Goal: Task Accomplishment & Management: Manage account settings

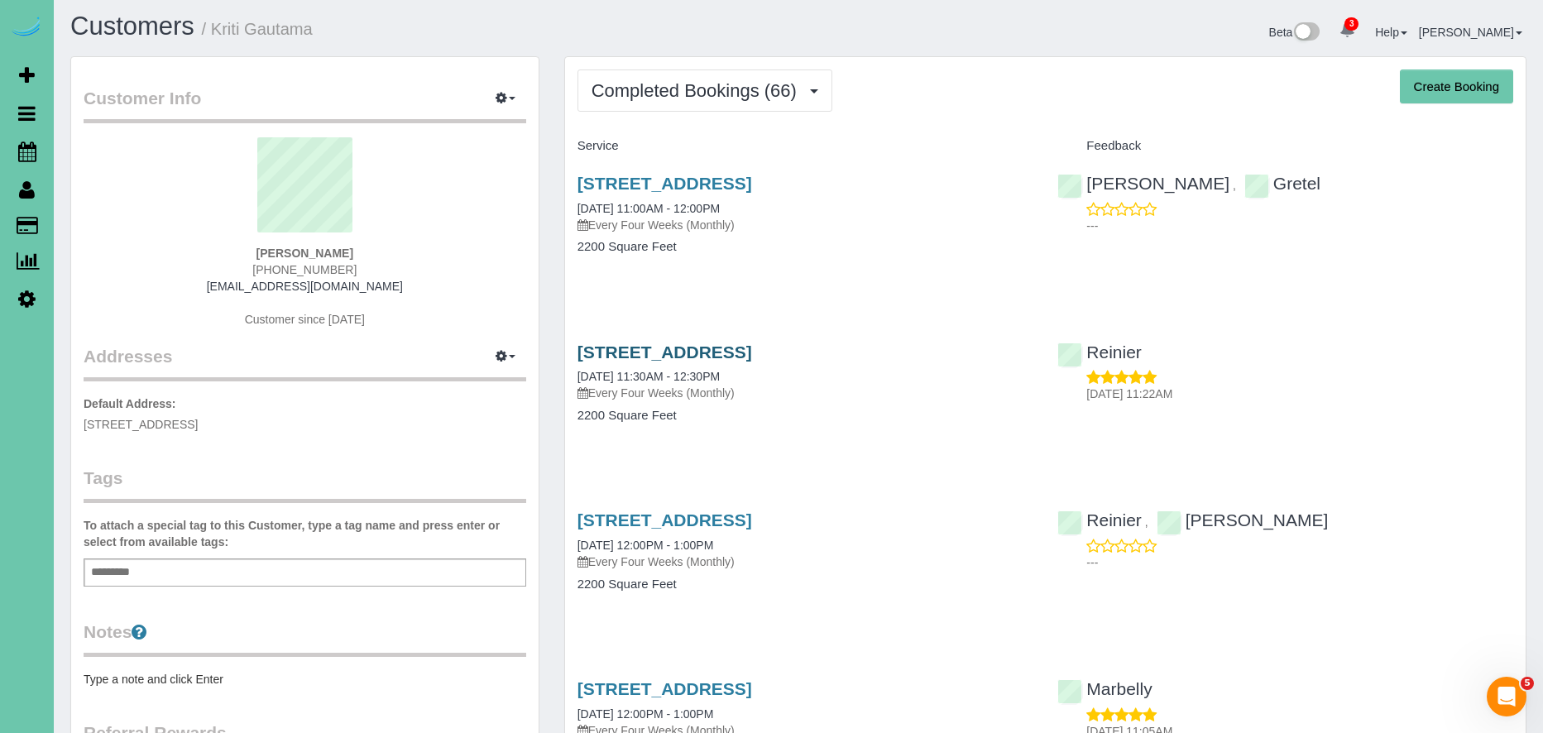
scroll to position [6, 0]
click at [752, 359] on link "5820 S 157th Street, Omaha, NE 68135" at bounding box center [664, 350] width 175 height 19
click at [752, 352] on link "5820 S 157th Street, Omaha, NE 68135" at bounding box center [664, 351] width 175 height 19
click at [752, 182] on link "5820 S 157th Street, Omaha, NE 68135" at bounding box center [664, 183] width 175 height 19
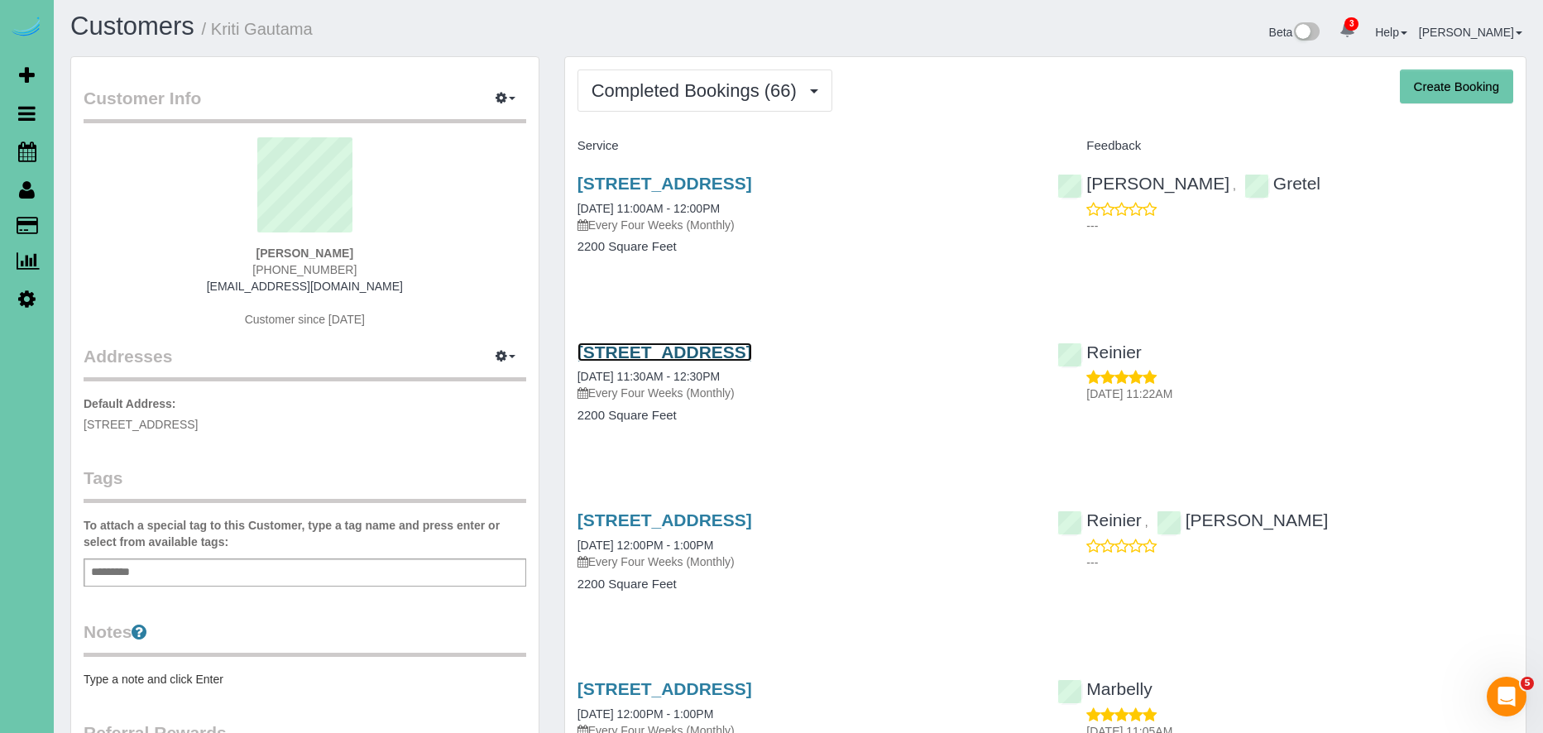
click at [752, 347] on link "5820 S 157th Street, Omaha, NE 68135" at bounding box center [664, 351] width 175 height 19
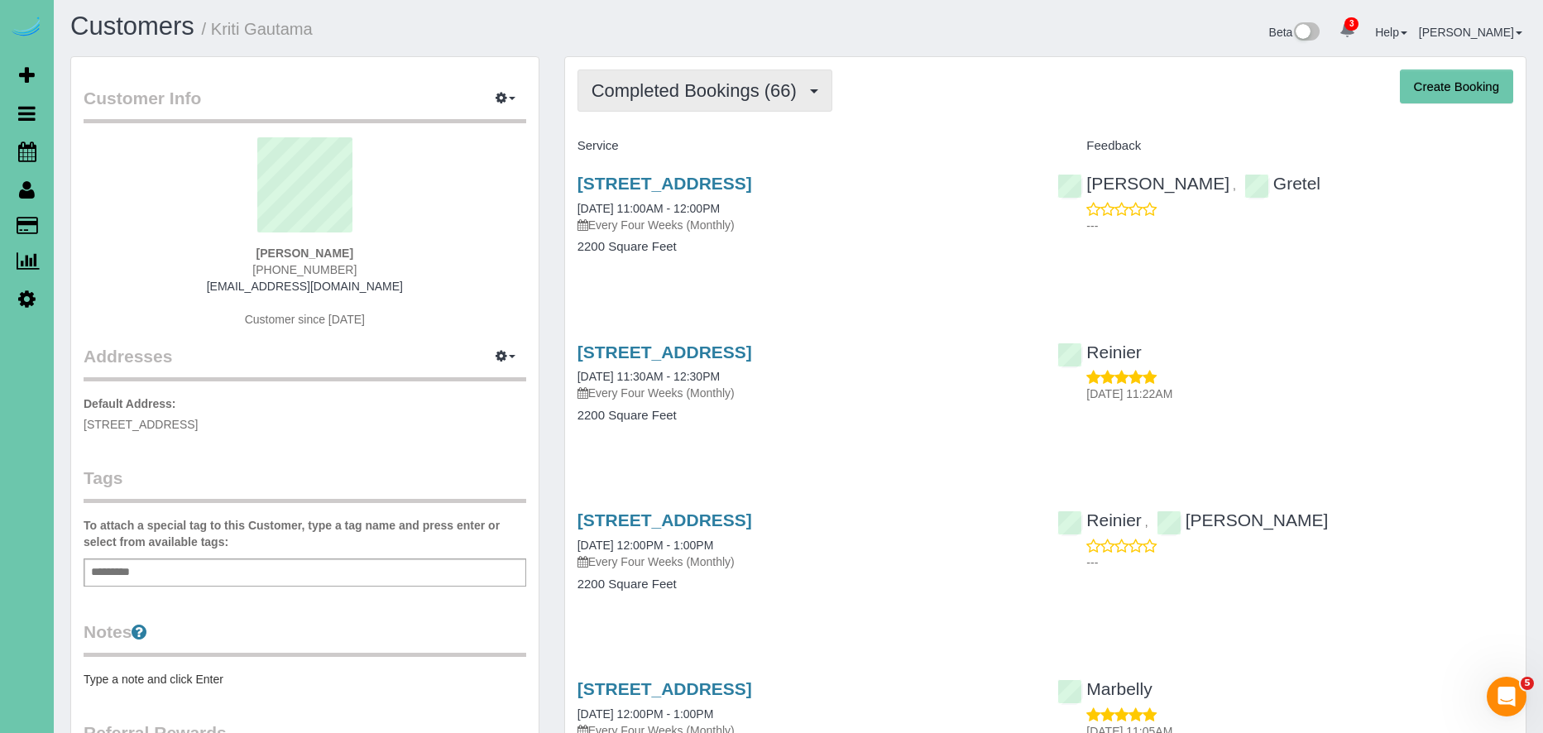
click at [726, 98] on span "Completed Bookings (66)" at bounding box center [697, 90] width 213 height 21
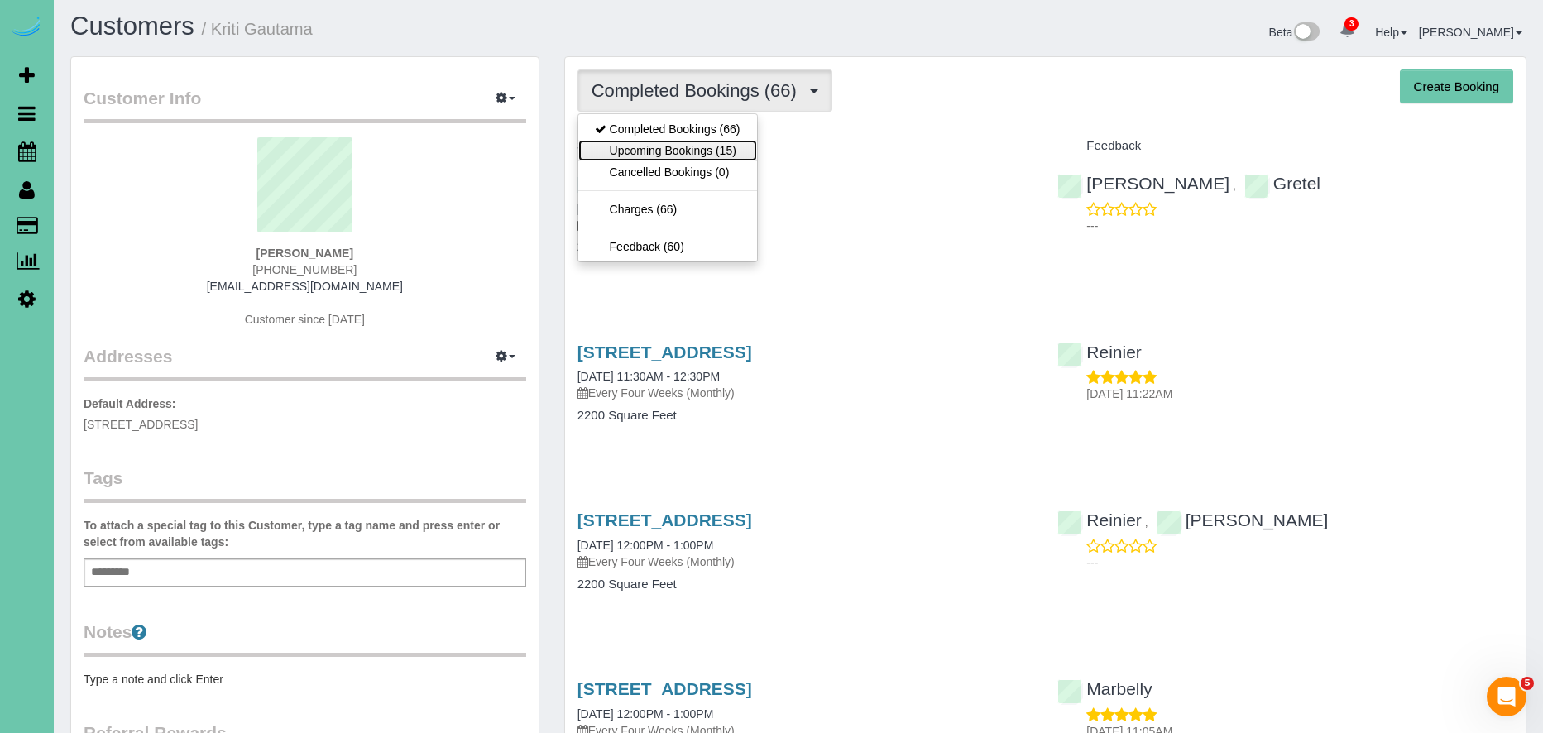
click at [688, 151] on link "Upcoming Bookings (15)" at bounding box center [667, 151] width 179 height 22
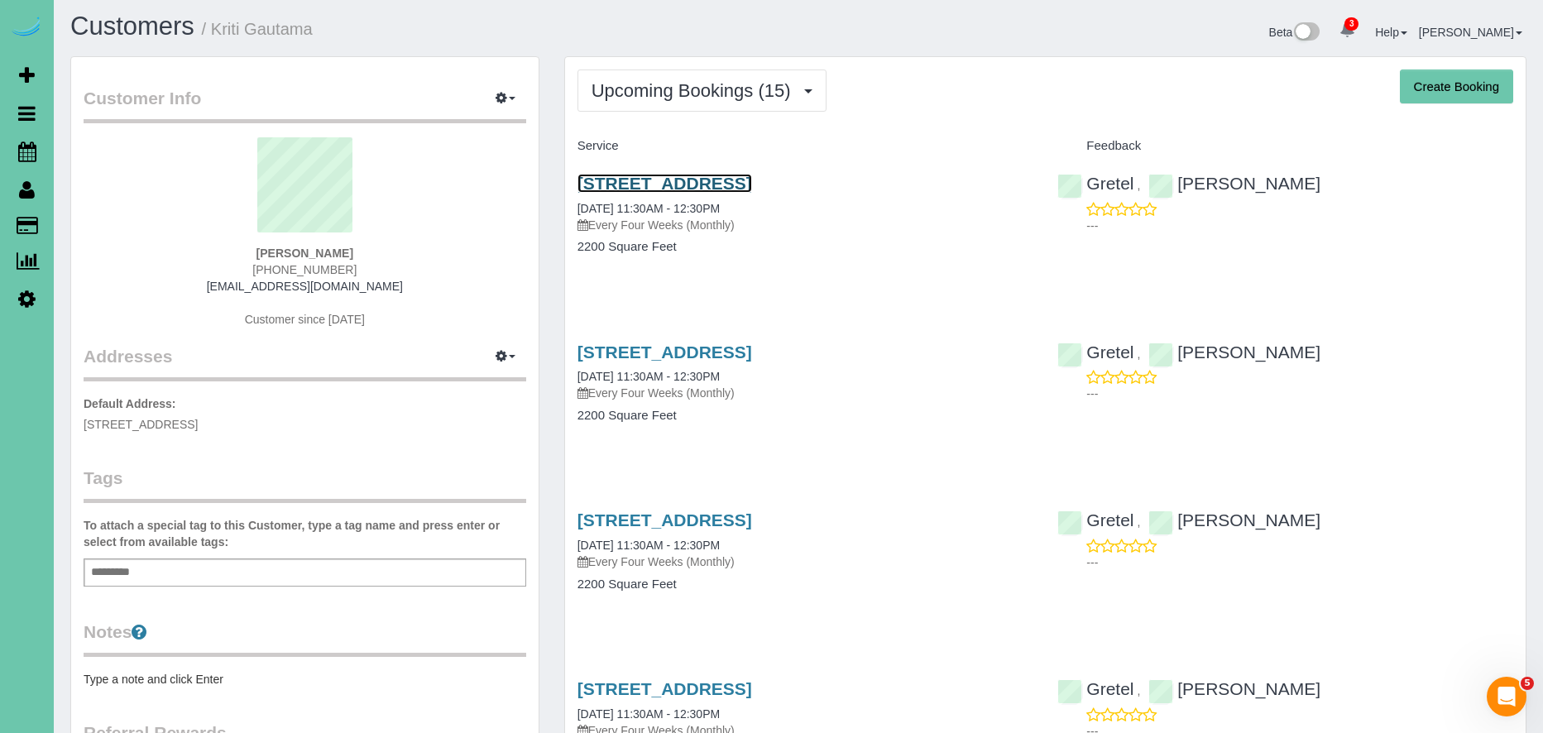
click at [752, 182] on link "5820 S 157th Street, Omaha, NE 68135" at bounding box center [664, 183] width 175 height 19
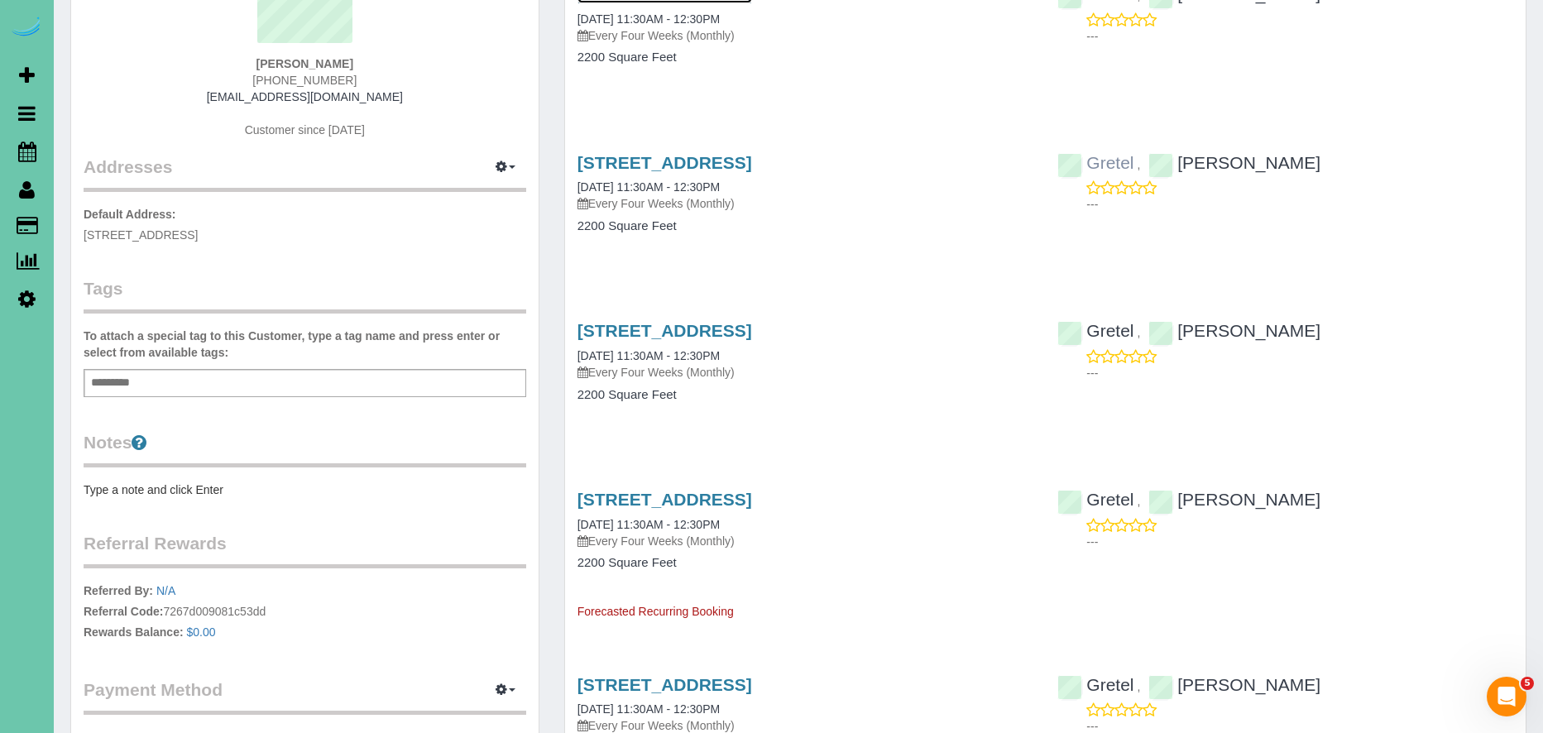
scroll to position [0, 0]
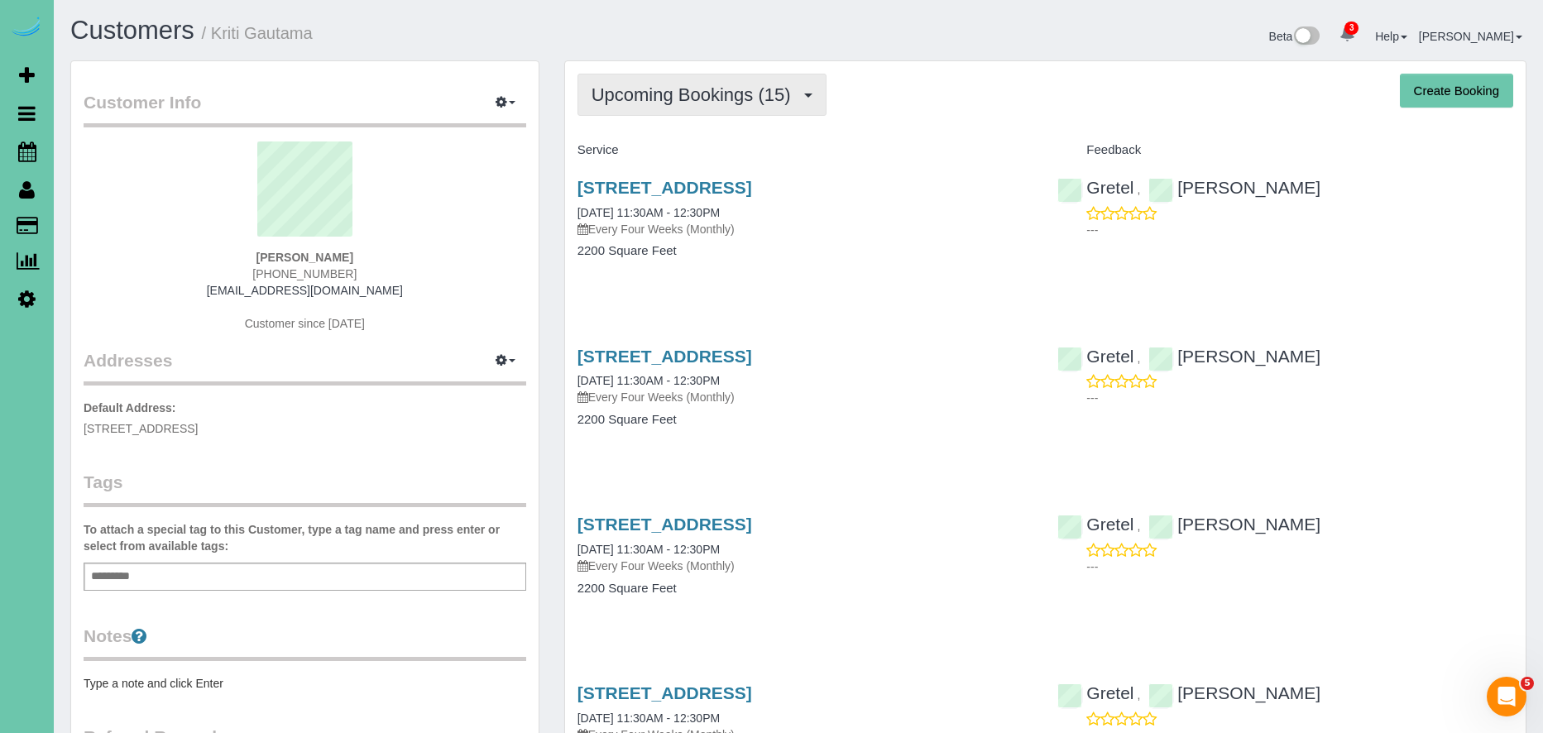
click at [768, 101] on span "Upcoming Bookings (15)" at bounding box center [695, 94] width 208 height 21
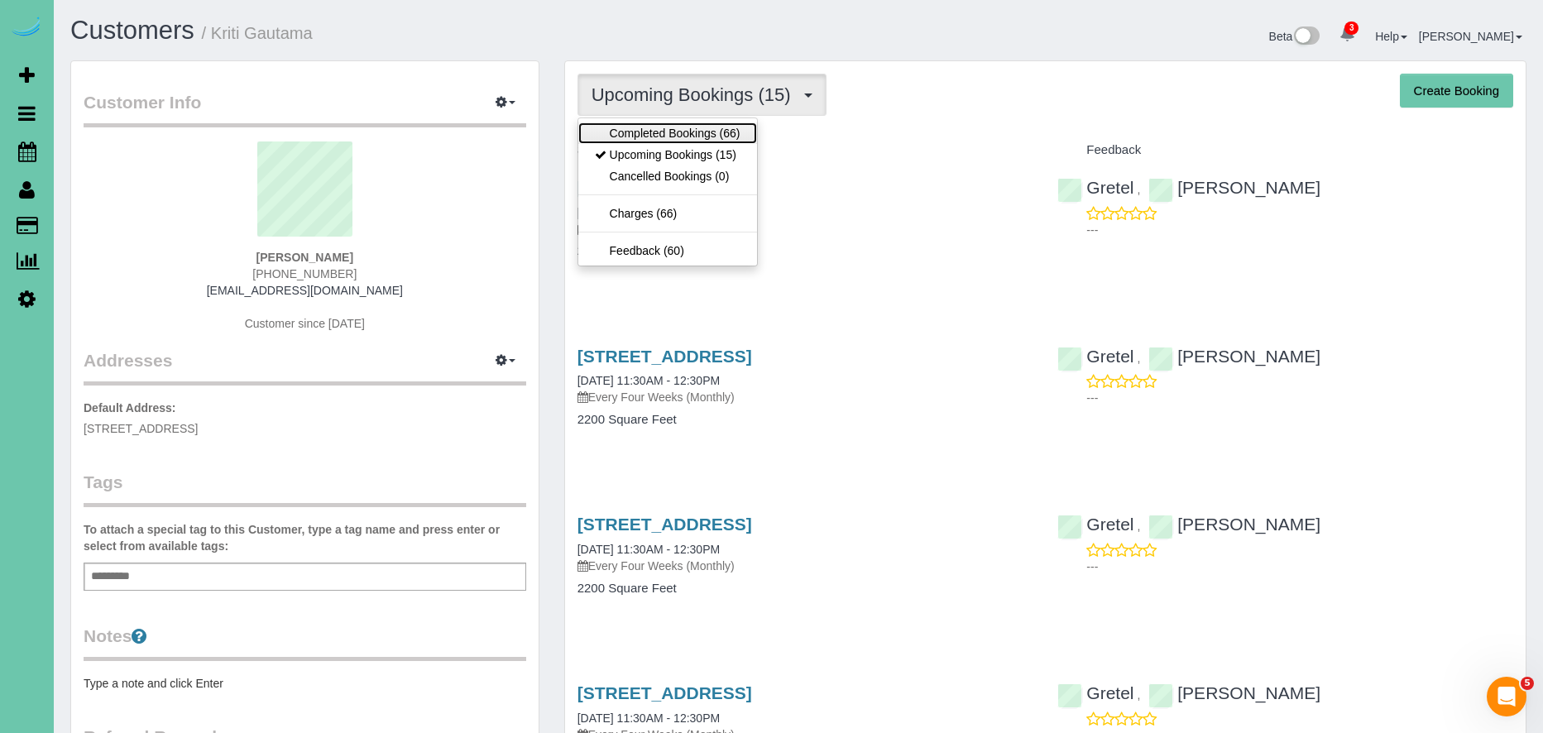
click at [717, 135] on link "Completed Bookings (66)" at bounding box center [667, 133] width 179 height 22
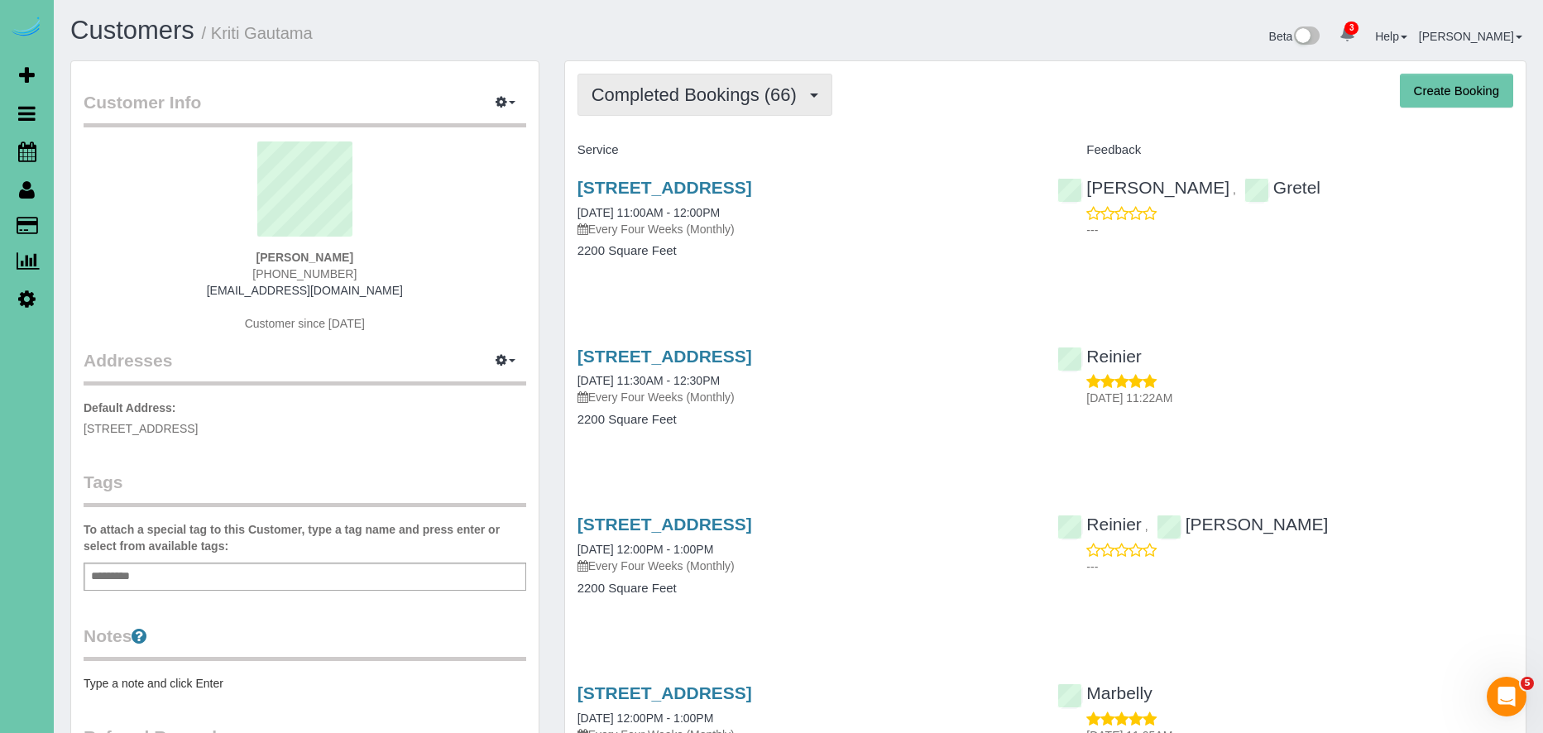
click at [744, 96] on span "Completed Bookings (66)" at bounding box center [697, 94] width 213 height 21
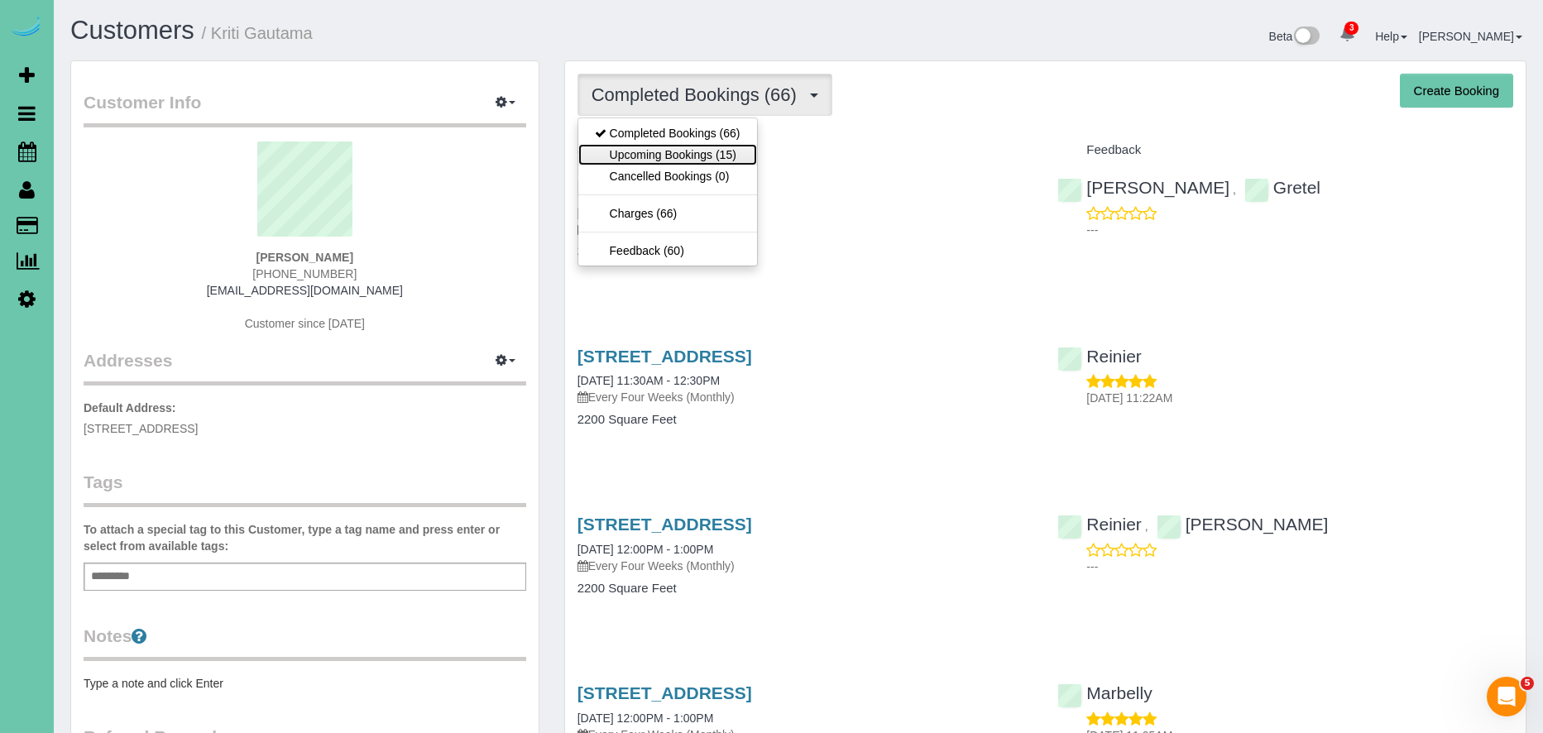
click at [711, 158] on link "Upcoming Bookings (15)" at bounding box center [667, 155] width 179 height 22
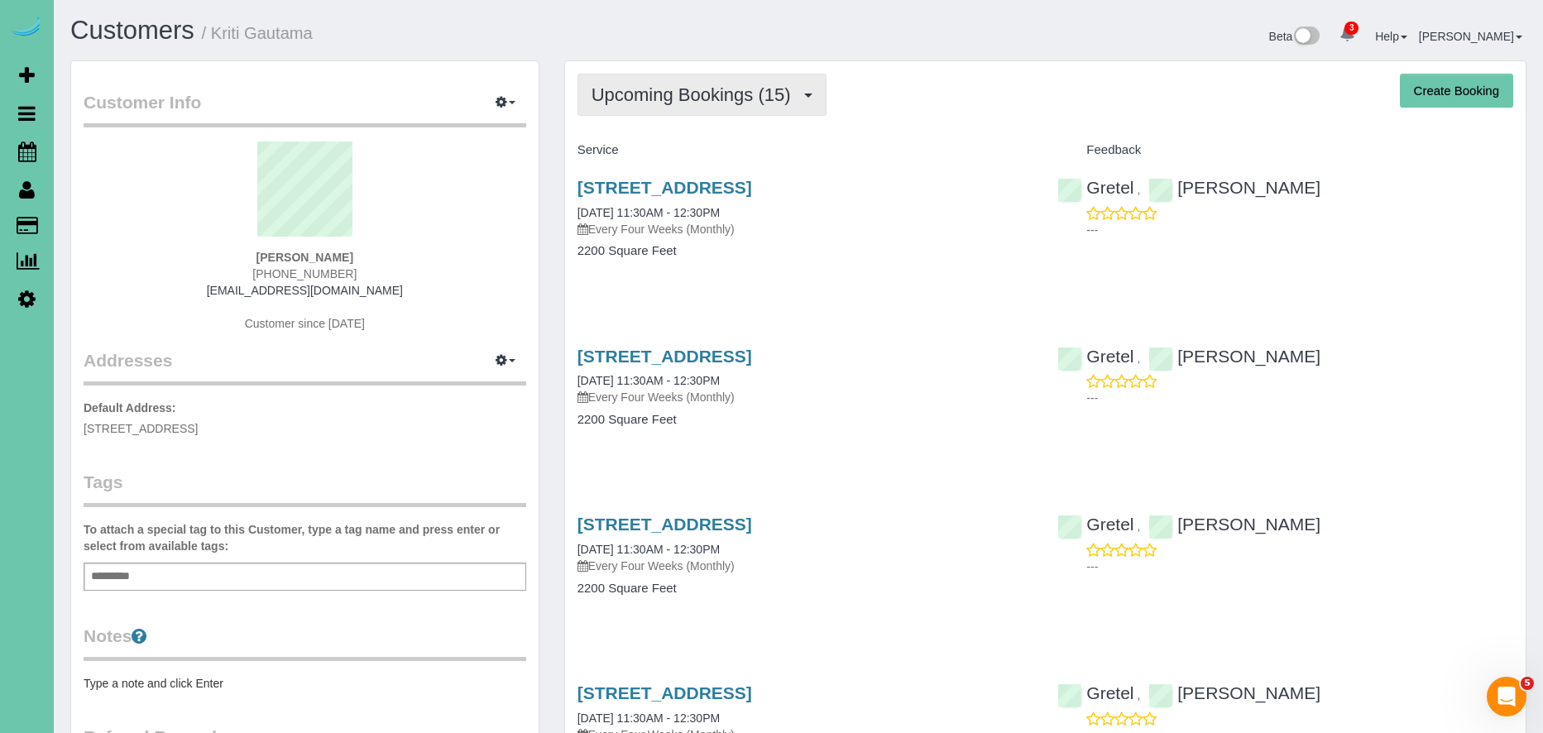
click at [655, 98] on span "Upcoming Bookings (15)" at bounding box center [695, 94] width 208 height 21
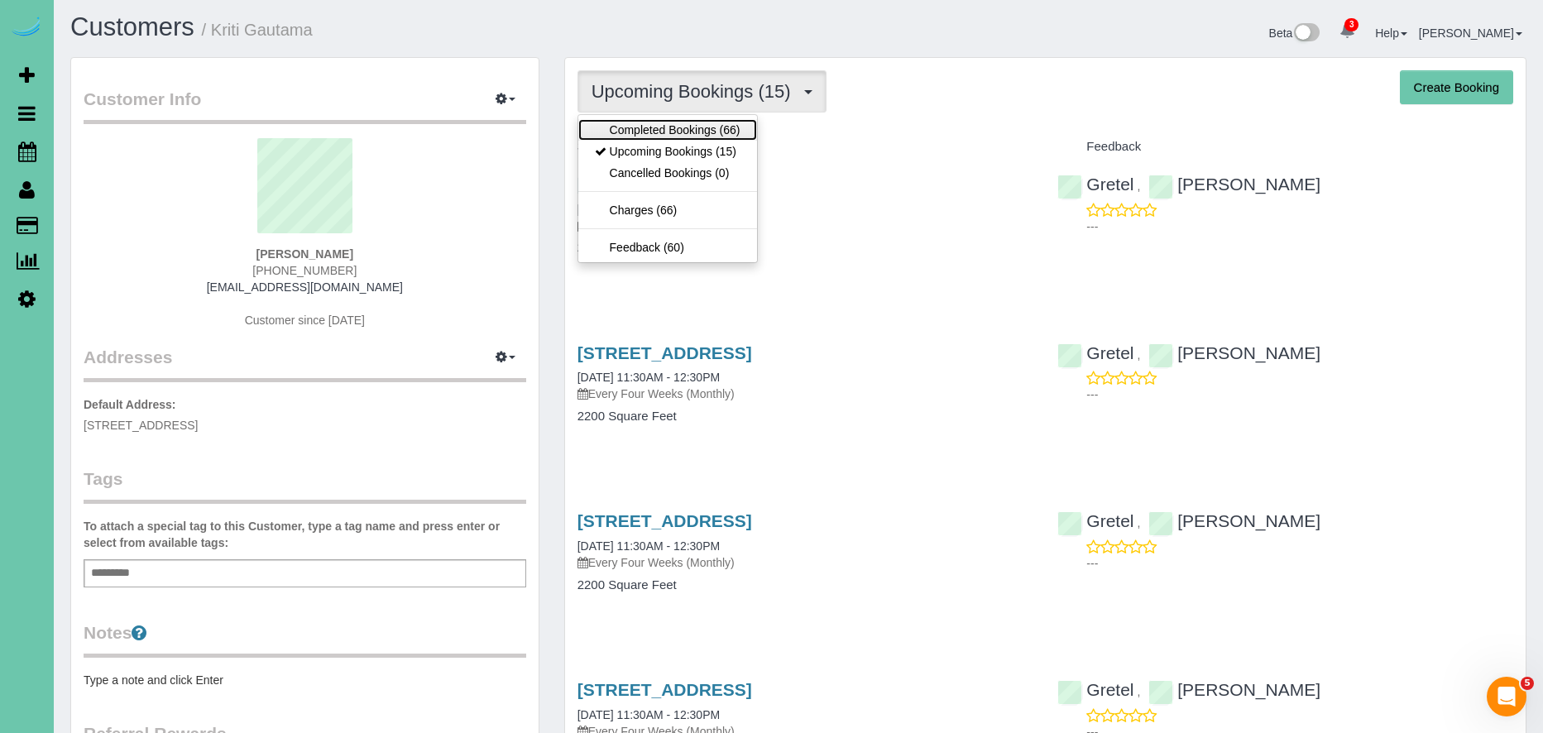
click at [673, 136] on link "Completed Bookings (66)" at bounding box center [667, 130] width 179 height 22
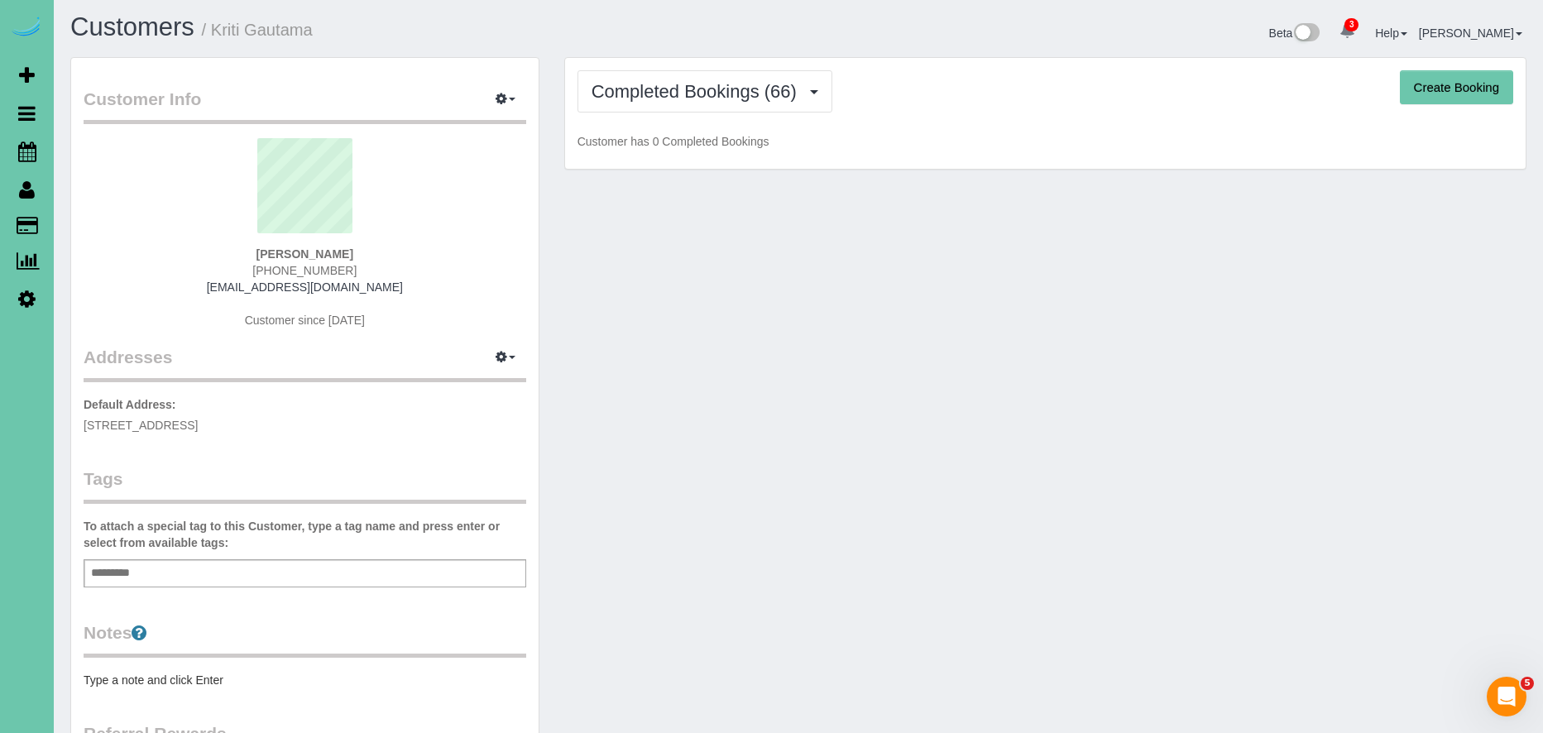
scroll to position [4, 0]
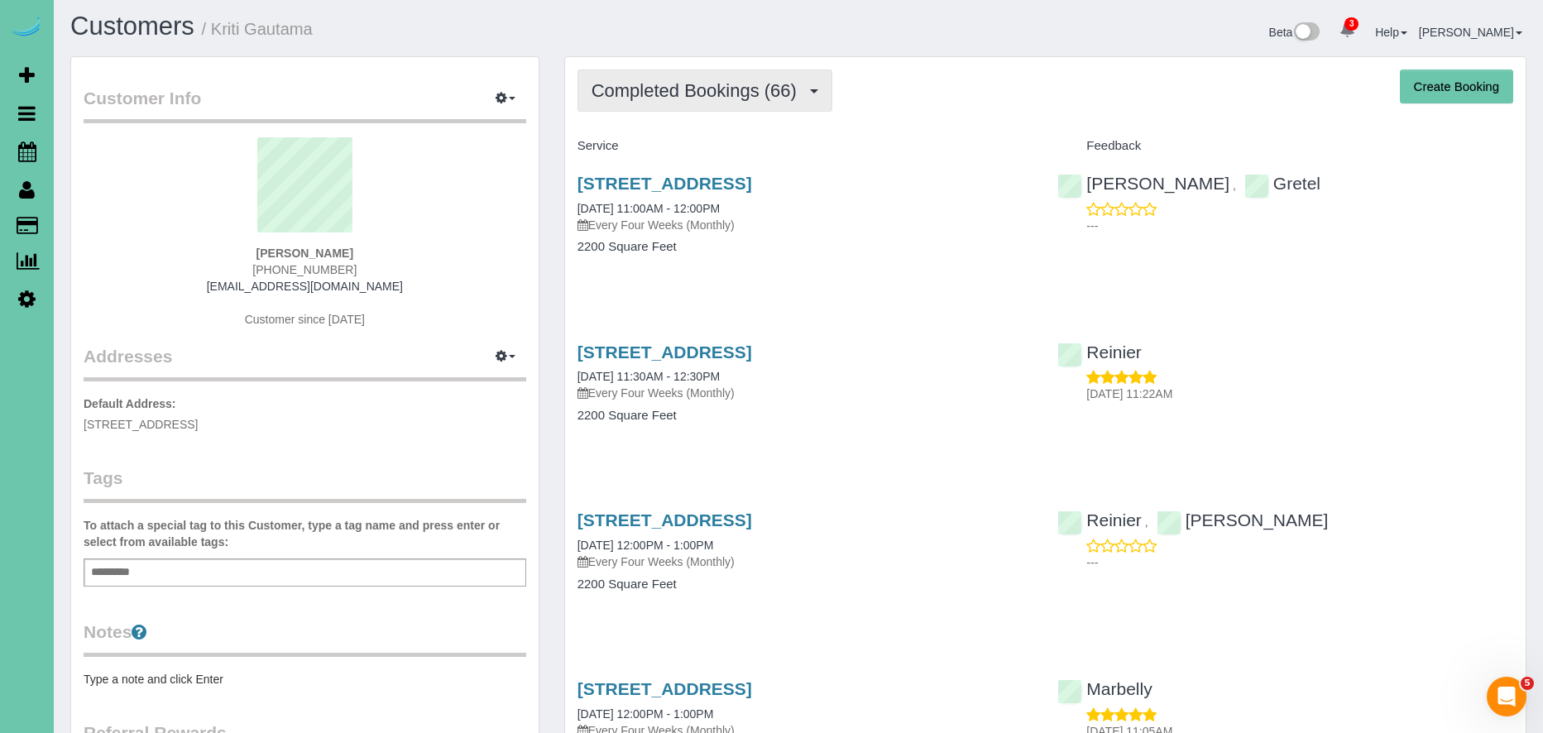
click at [696, 97] on span "Completed Bookings (66)" at bounding box center [697, 90] width 213 height 21
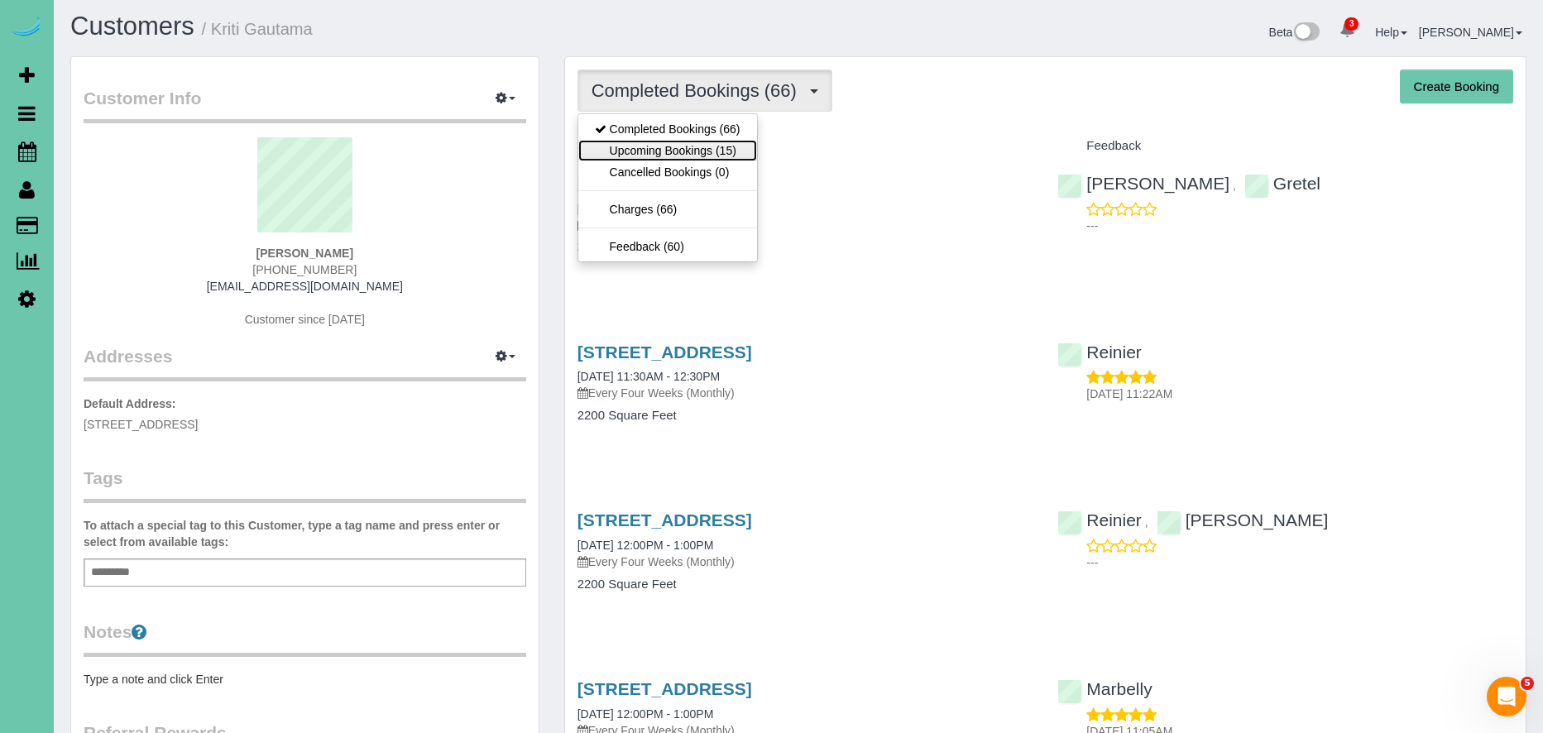
click at [744, 154] on link "Upcoming Bookings (15)" at bounding box center [667, 151] width 179 height 22
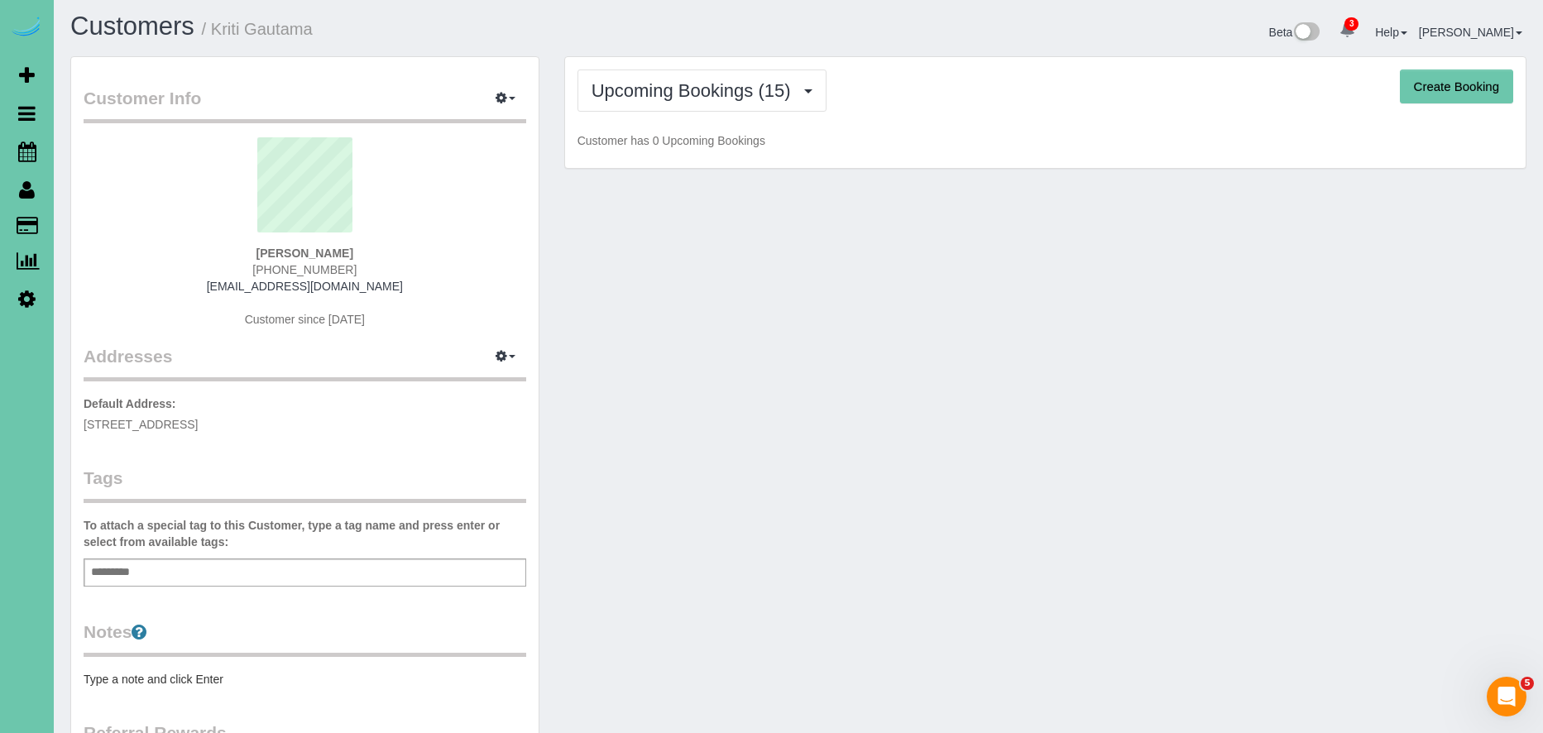
scroll to position [8, 0]
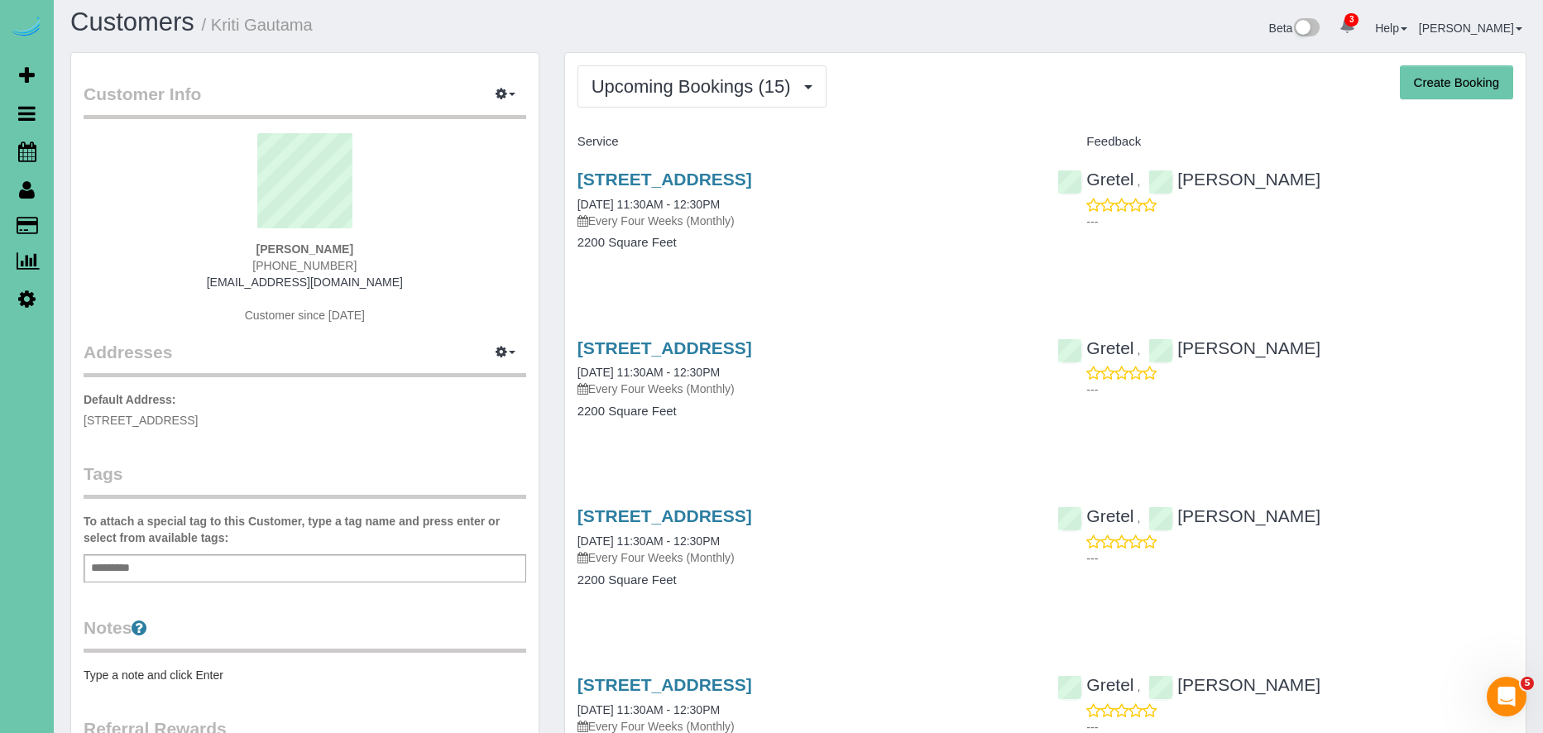
click at [715, 79] on span "Upcoming Bookings (15)" at bounding box center [695, 86] width 208 height 21
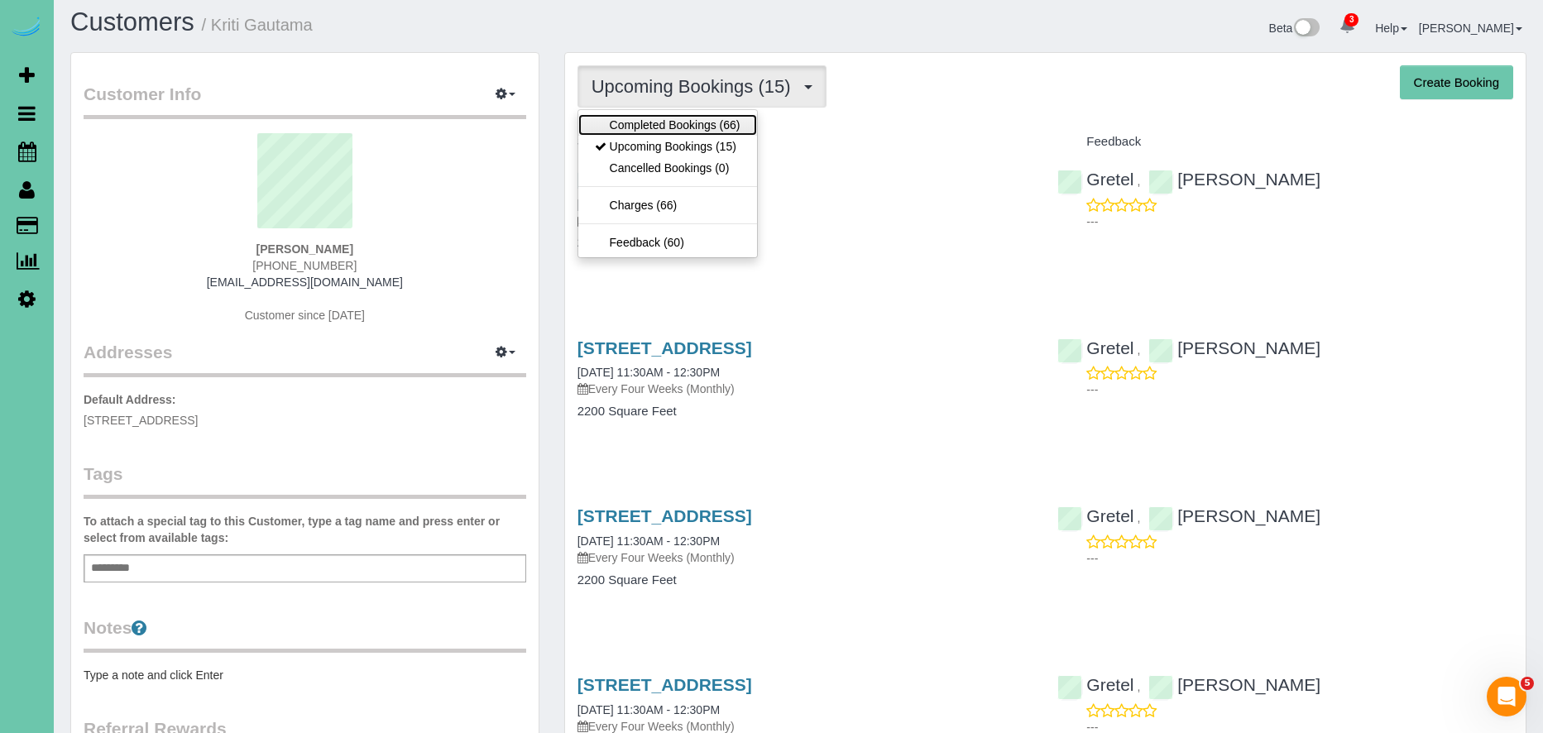
click at [694, 126] on link "Completed Bookings (66)" at bounding box center [667, 125] width 179 height 22
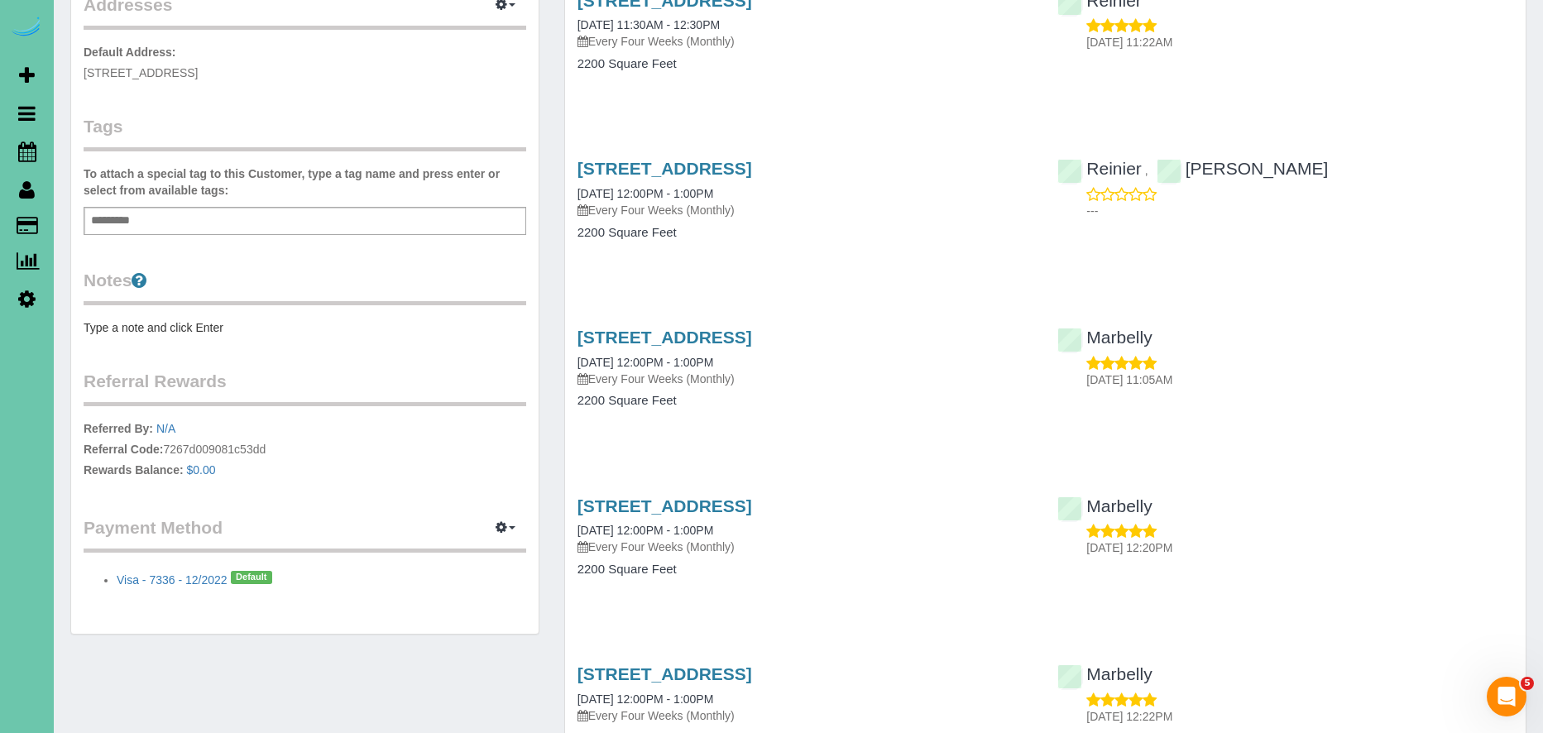
scroll to position [0, 0]
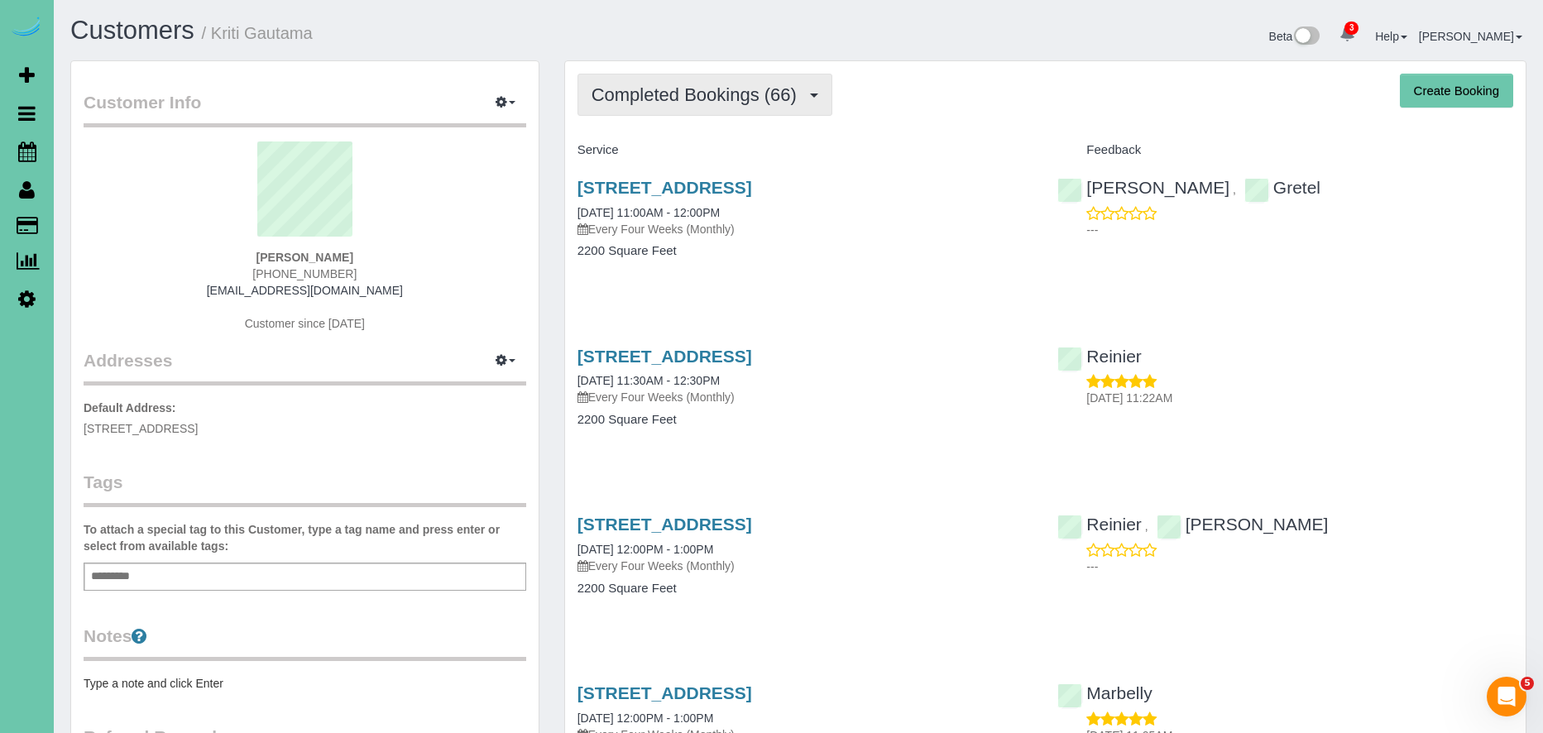
click at [736, 94] on span "Completed Bookings (66)" at bounding box center [697, 94] width 213 height 21
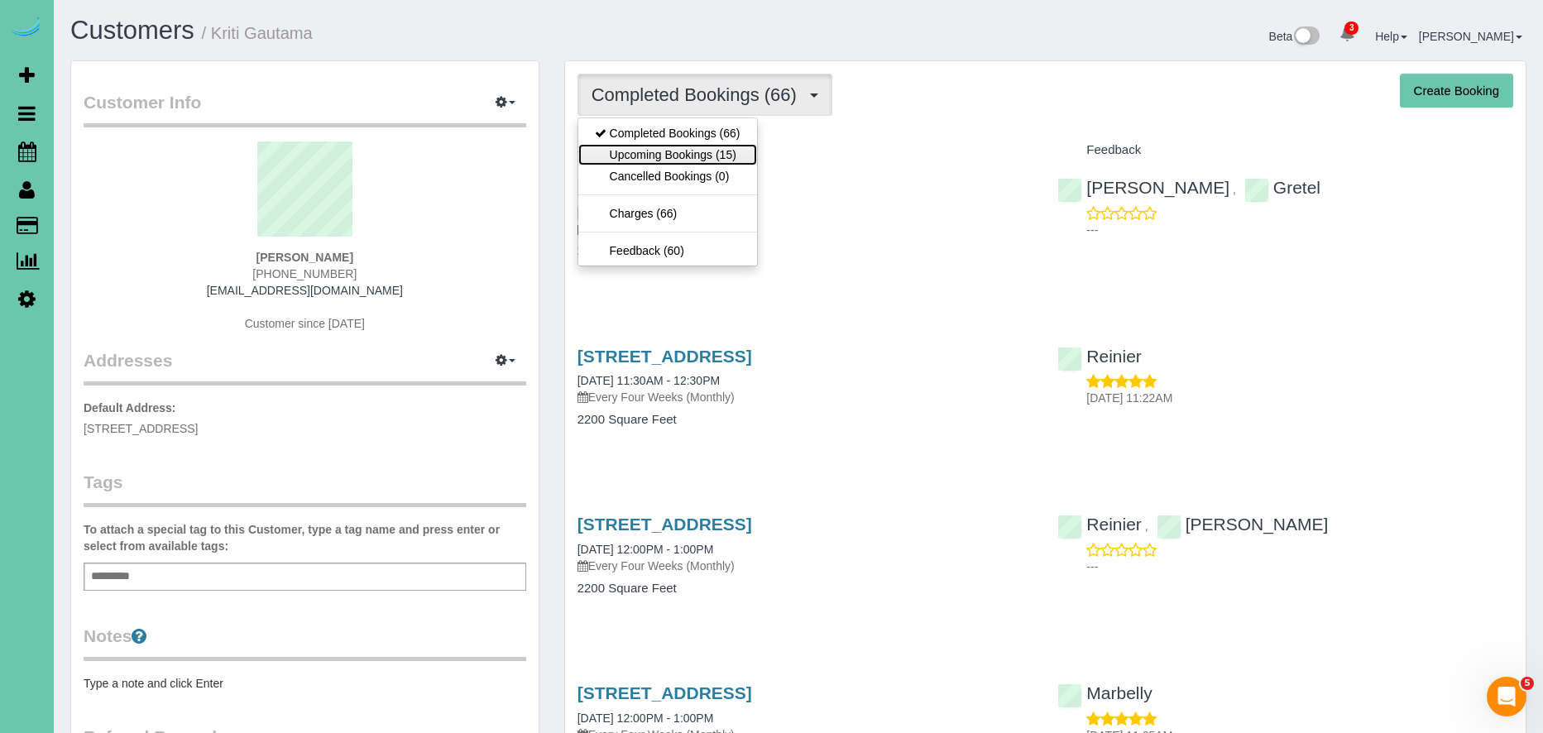
click at [699, 150] on link "Upcoming Bookings (15)" at bounding box center [667, 155] width 179 height 22
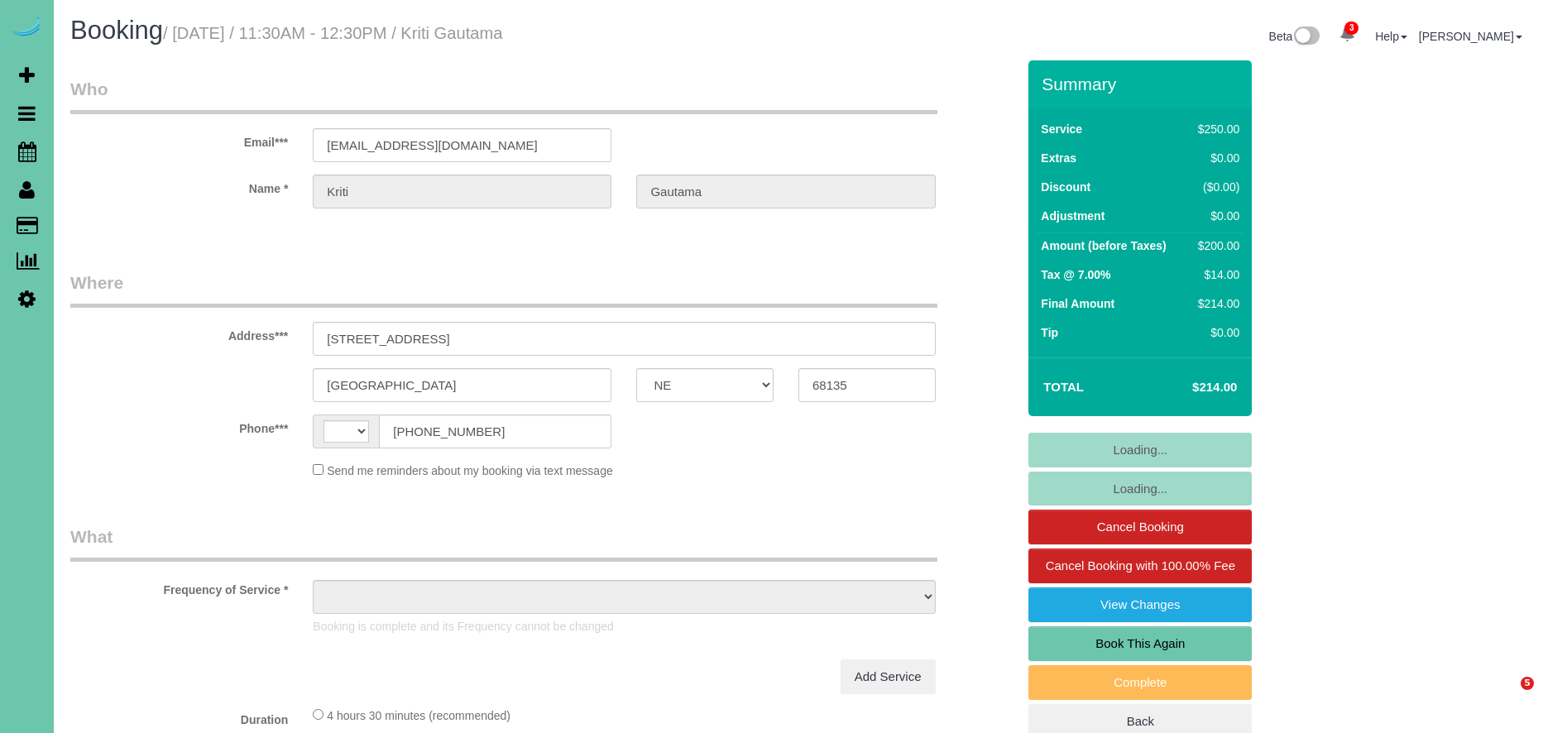
select select "NE"
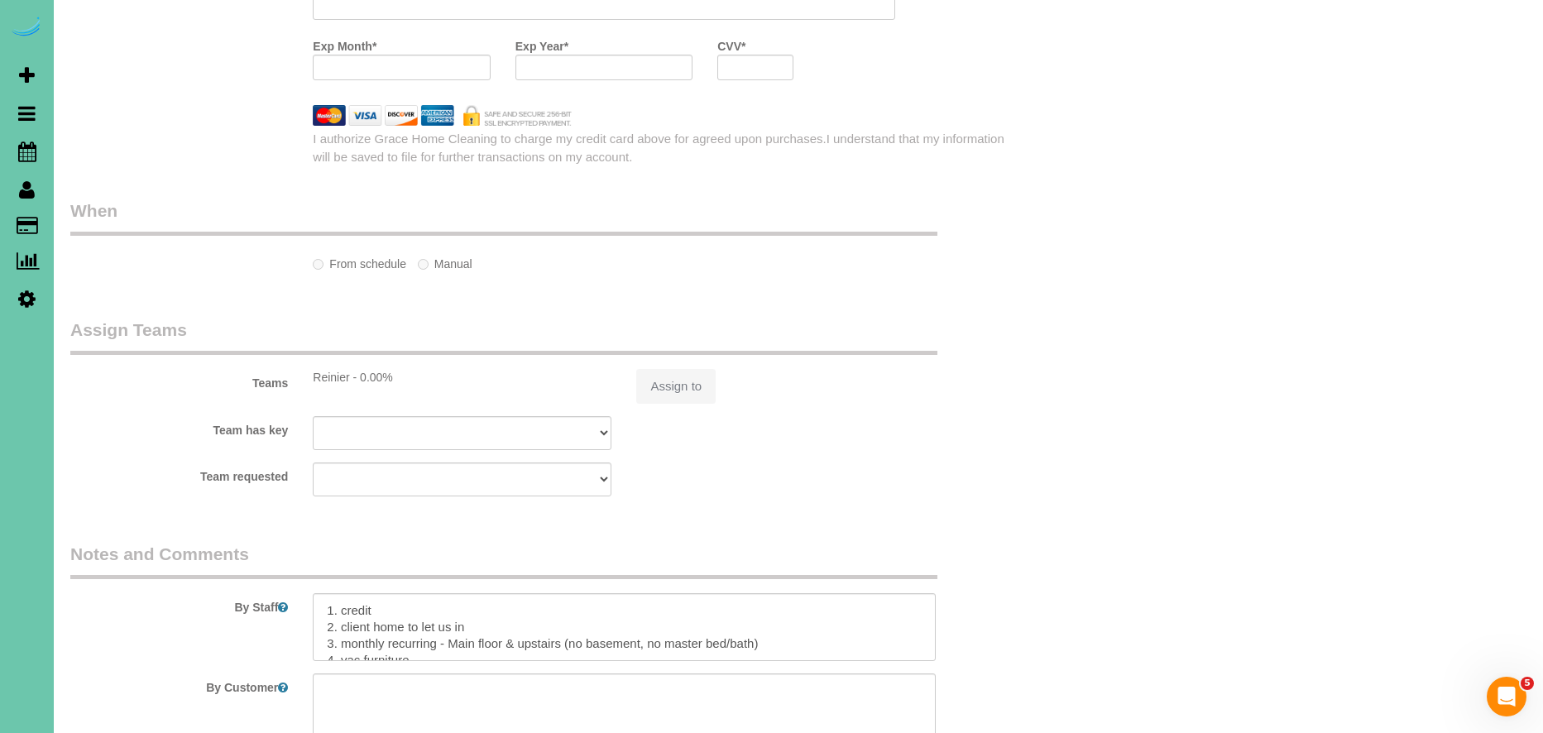
select select "string:[GEOGRAPHIC_DATA]"
select select "object:656"
select select "string:fspay-319458e4-6367-4e3d-b9f7-882f591fd9a0"
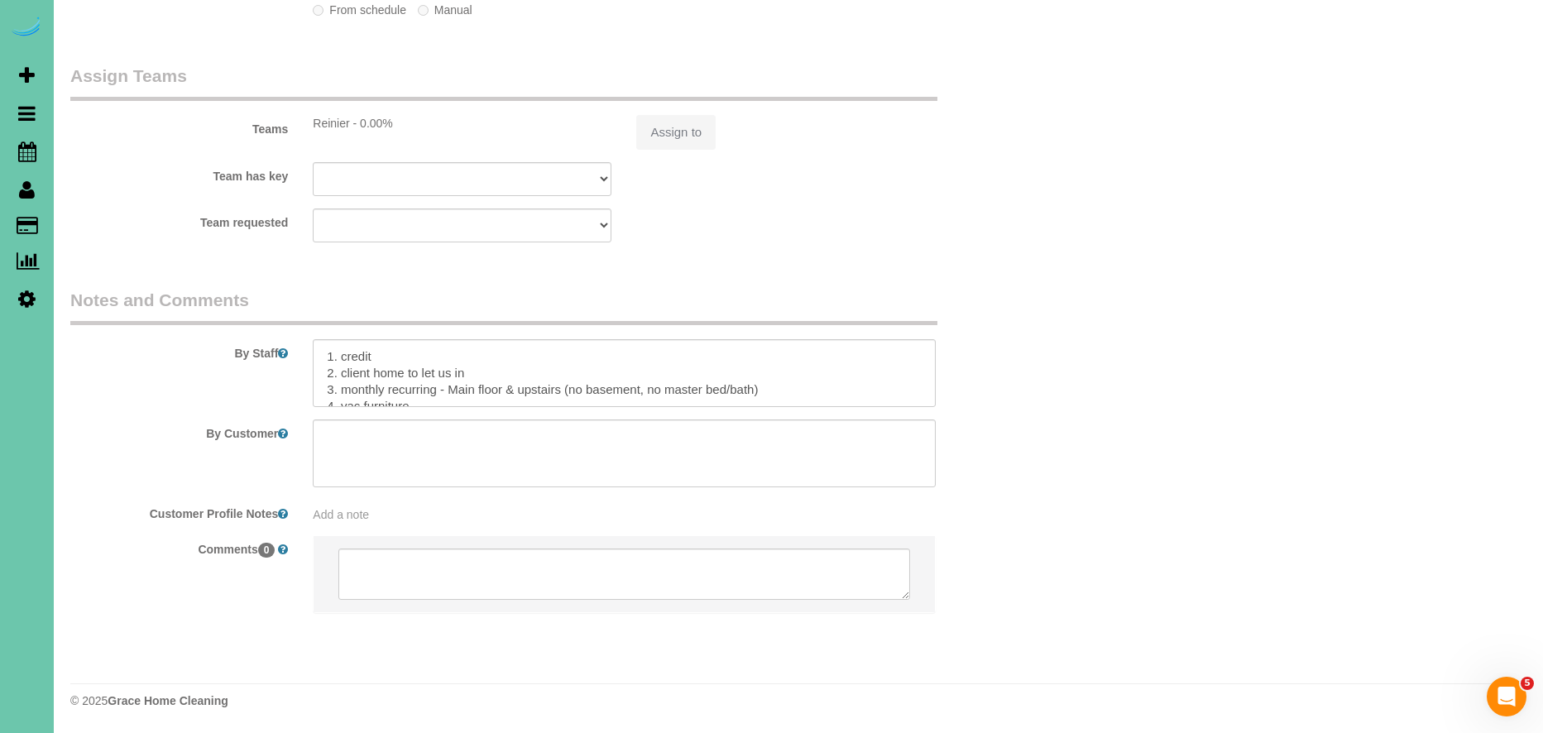
scroll to position [1823, 0]
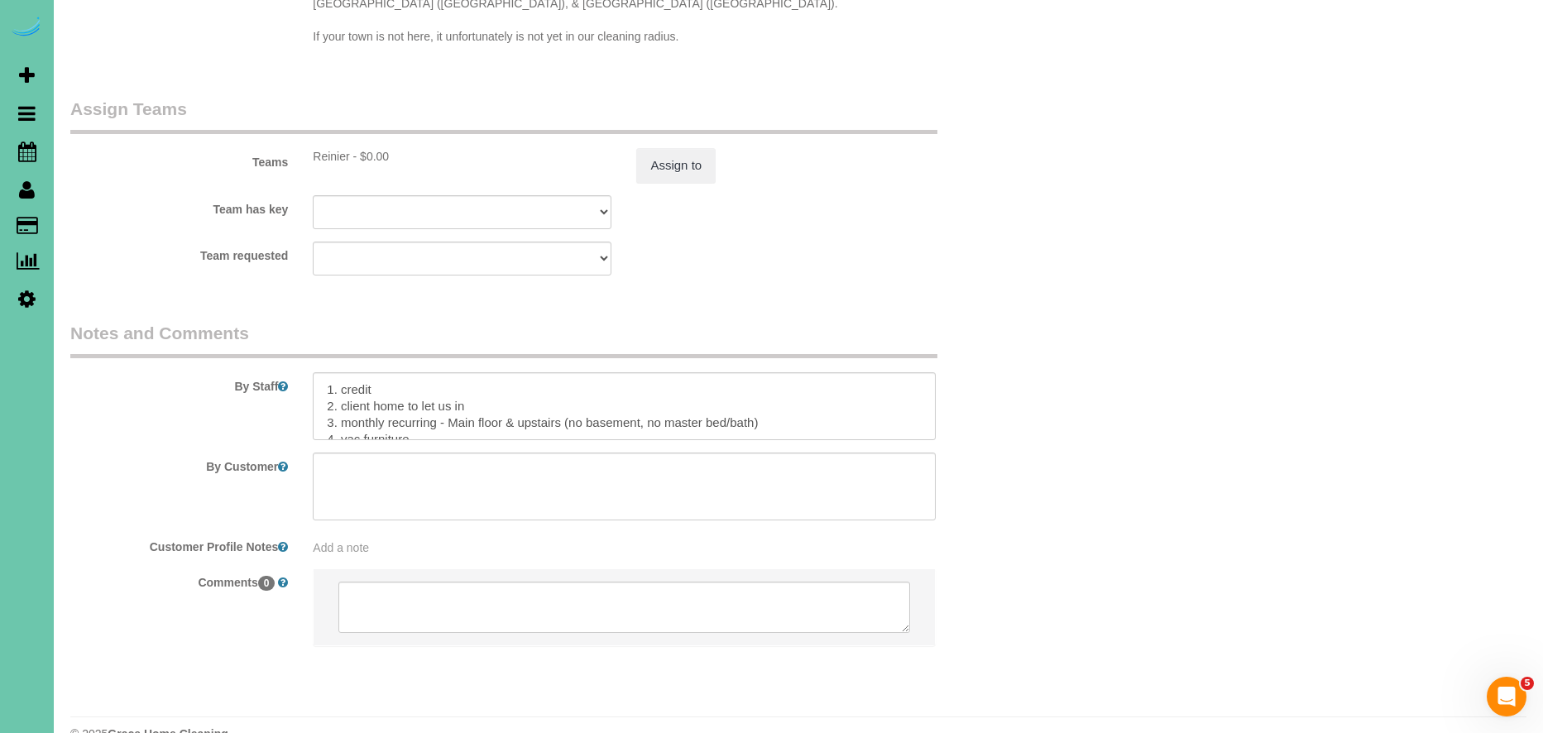
select select "object:945"
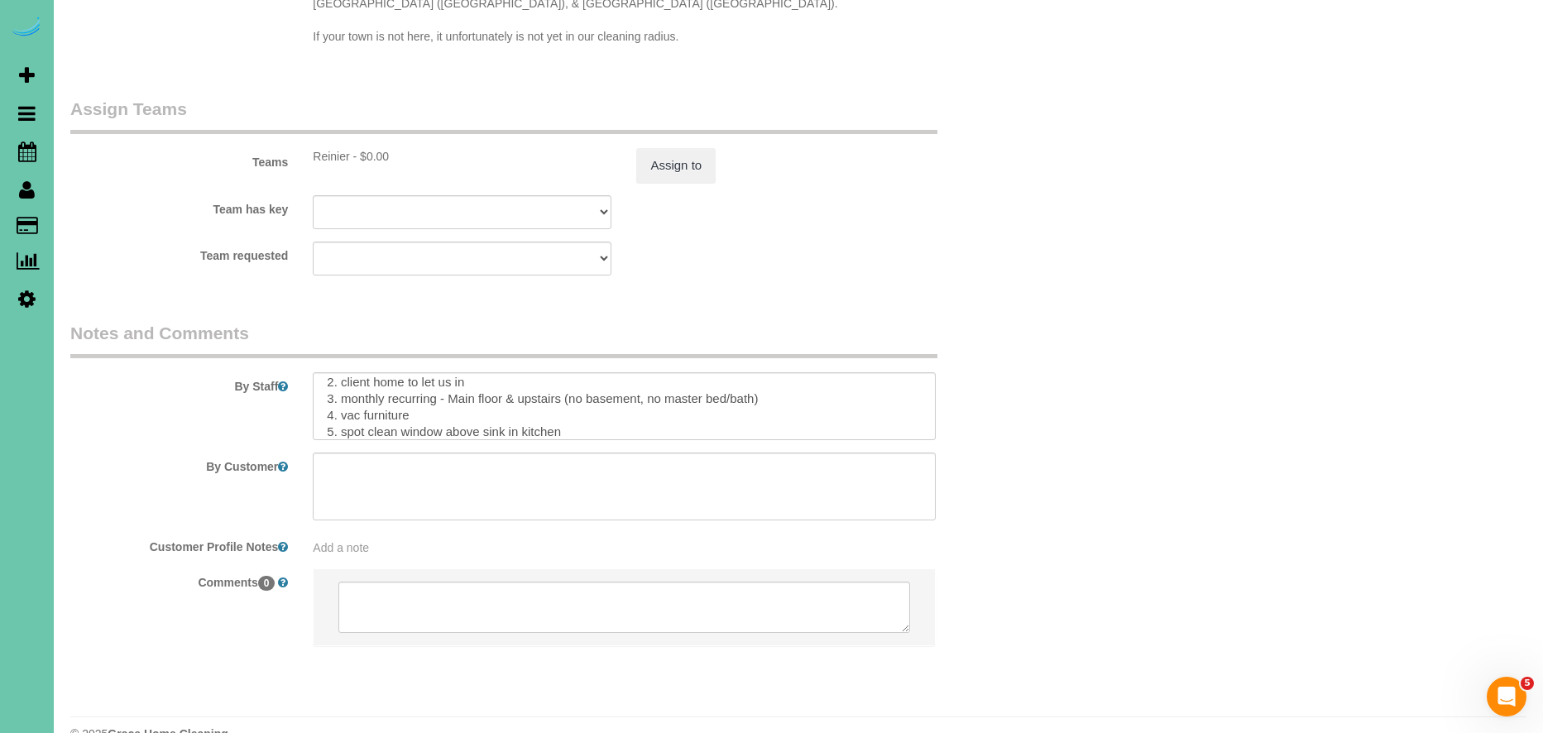
scroll to position [0, 0]
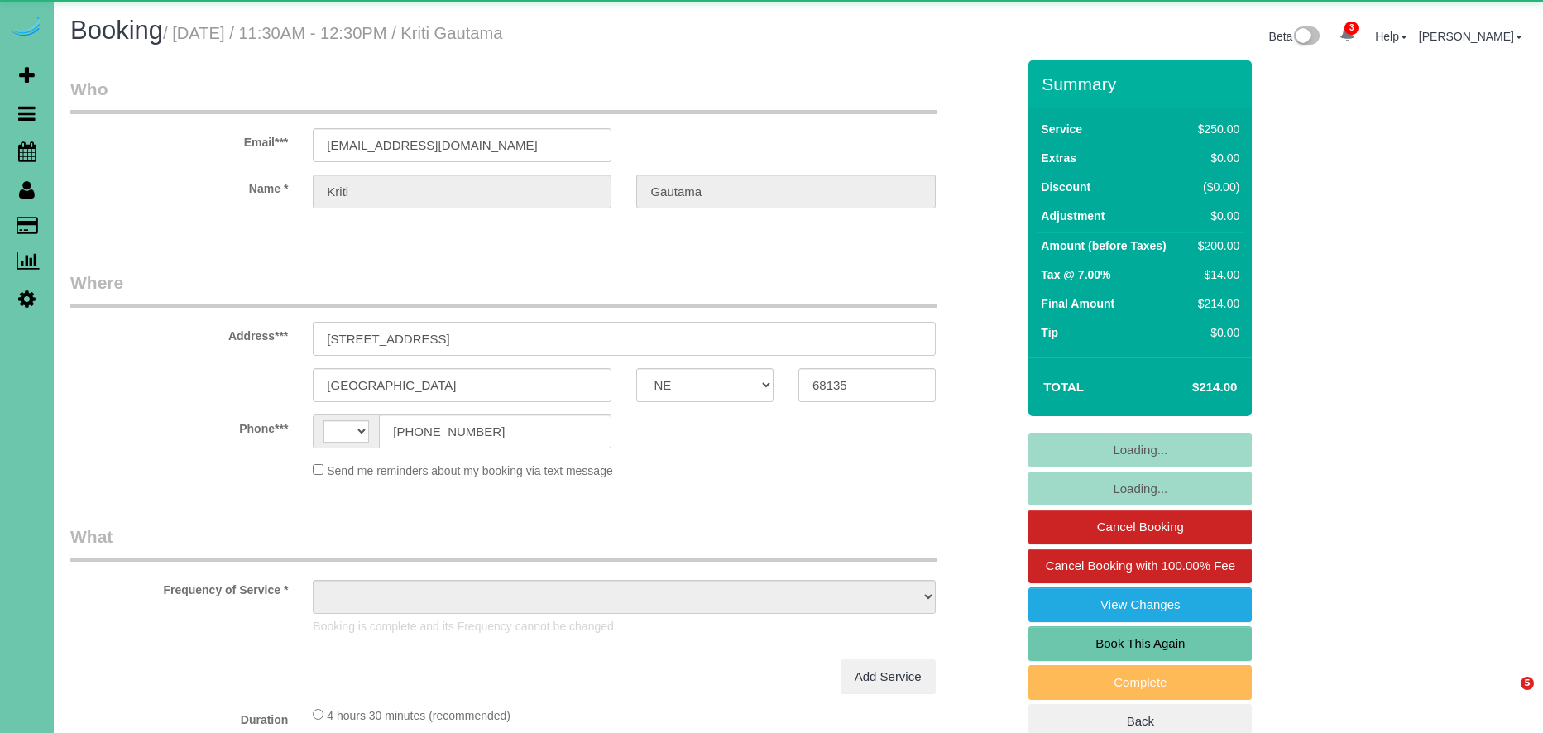
select select "NE"
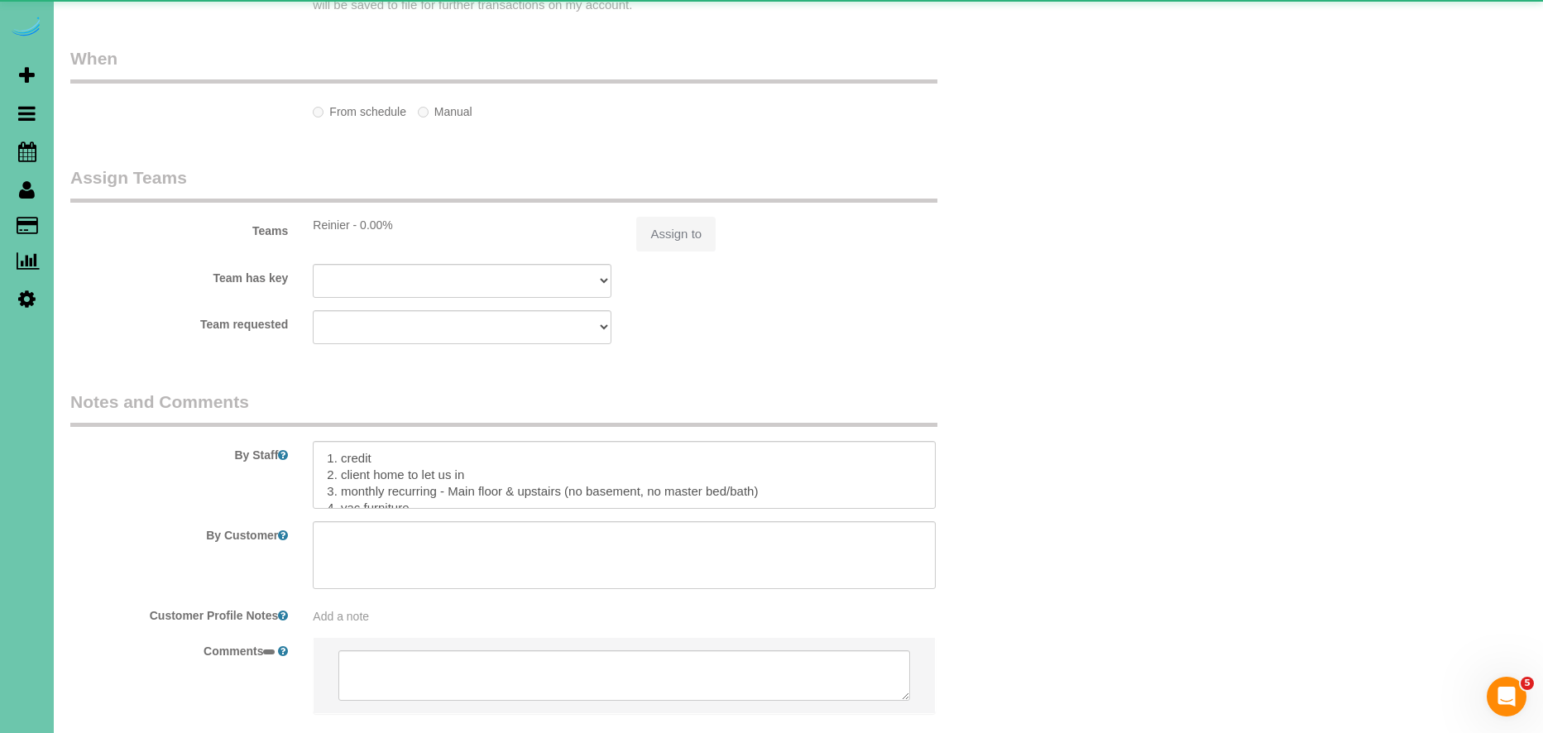
select select "object:409"
select select "string:fspay-319458e4-6367-4e3d-b9f7-882f591fd9a0"
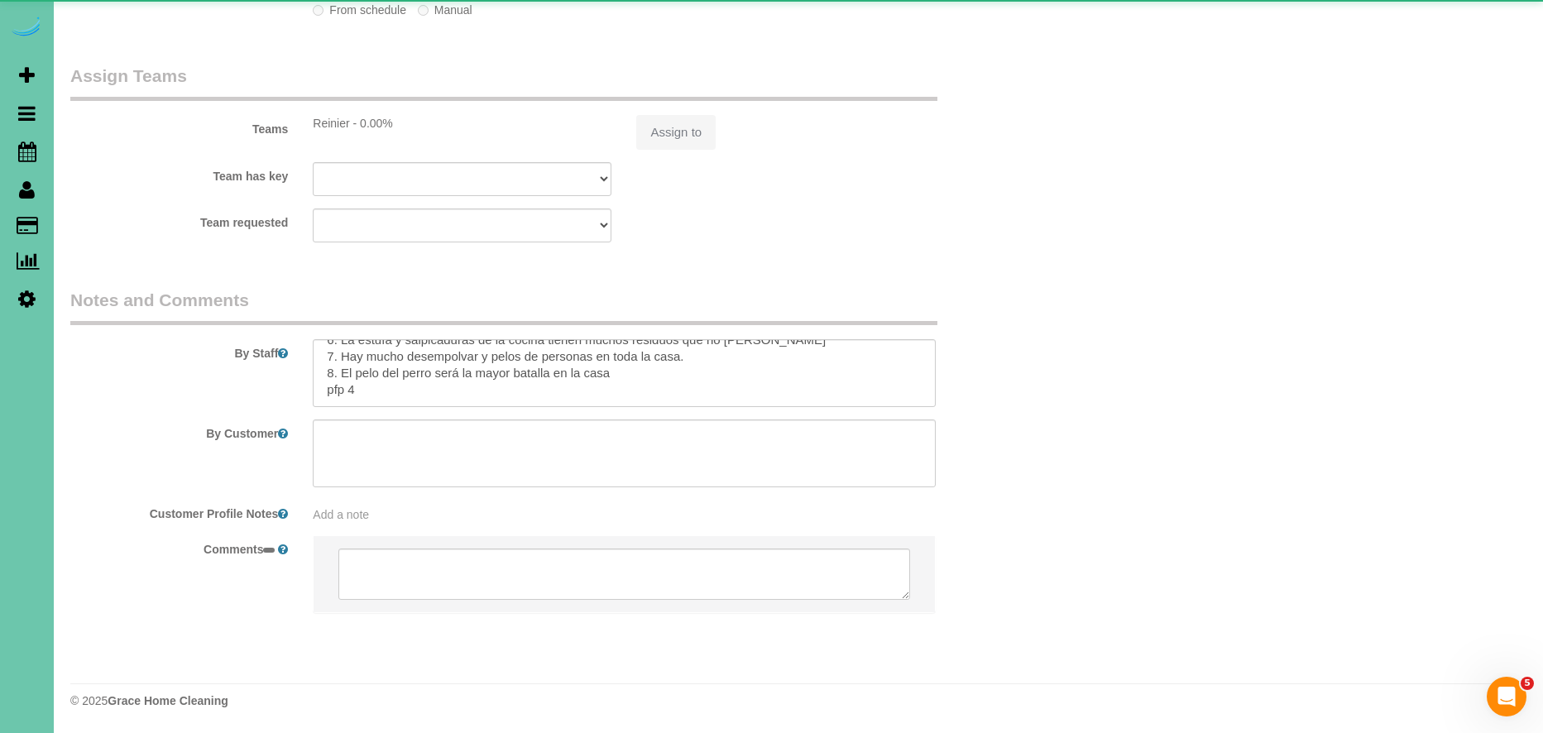
select select "string:US"
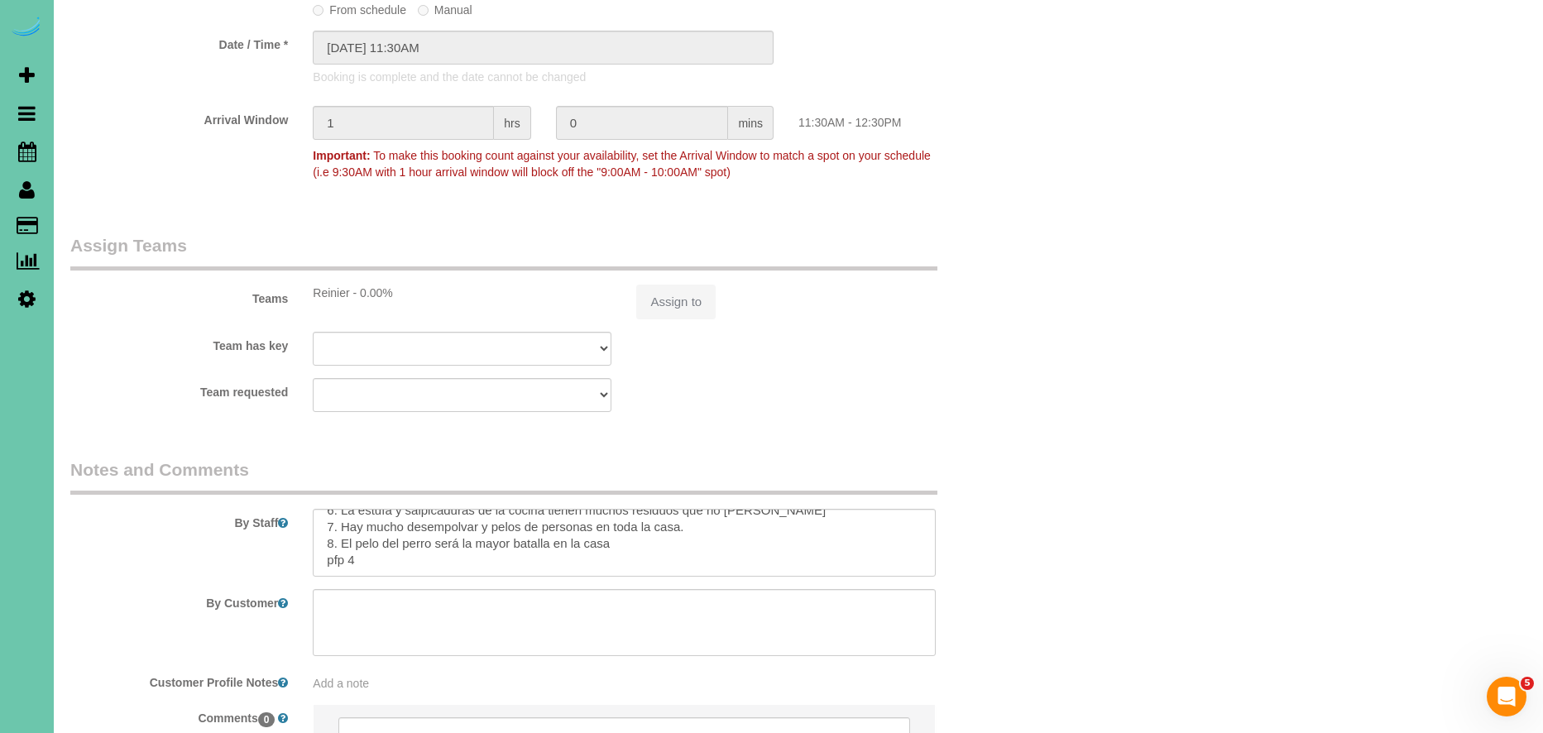
scroll to position [280, 0]
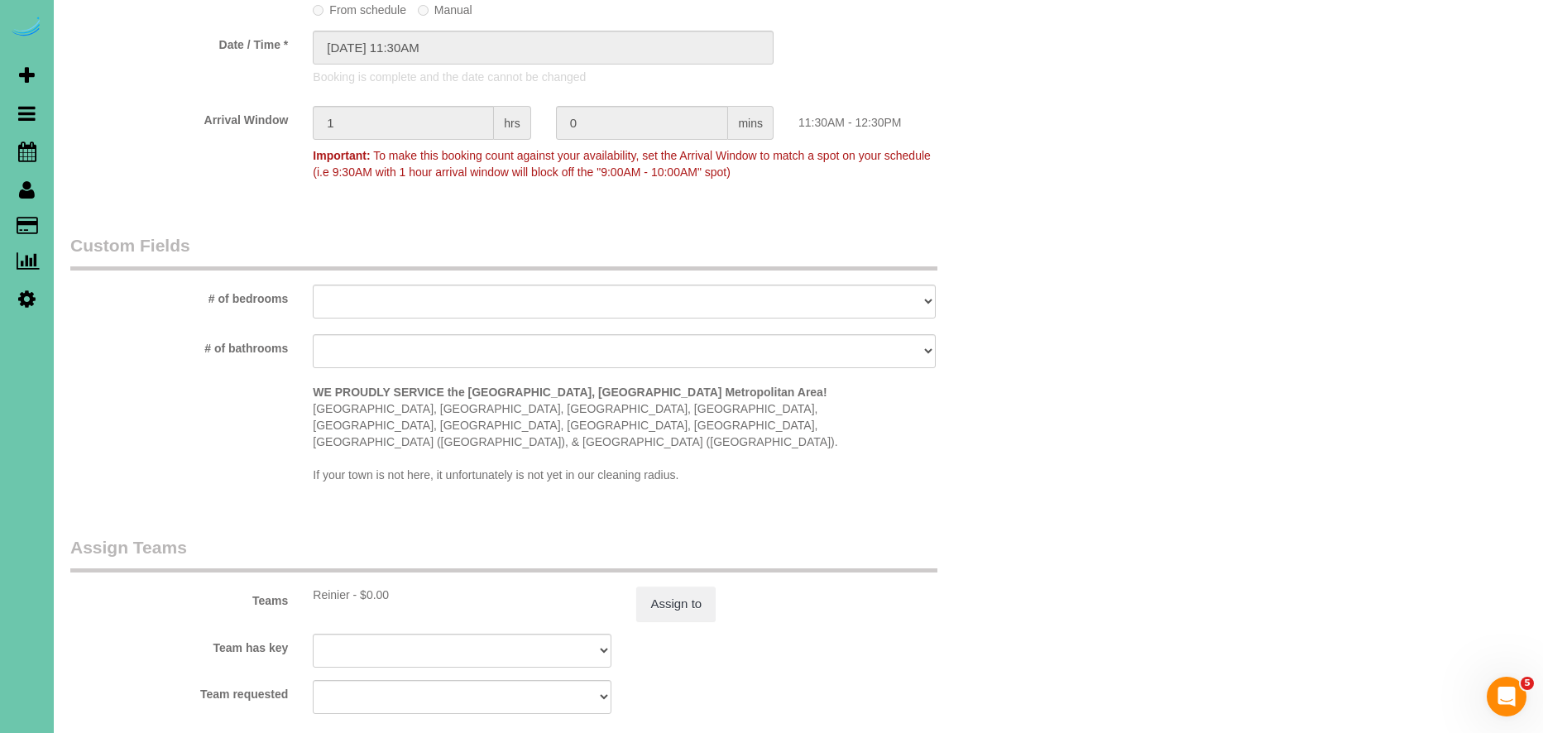
select select "object:945"
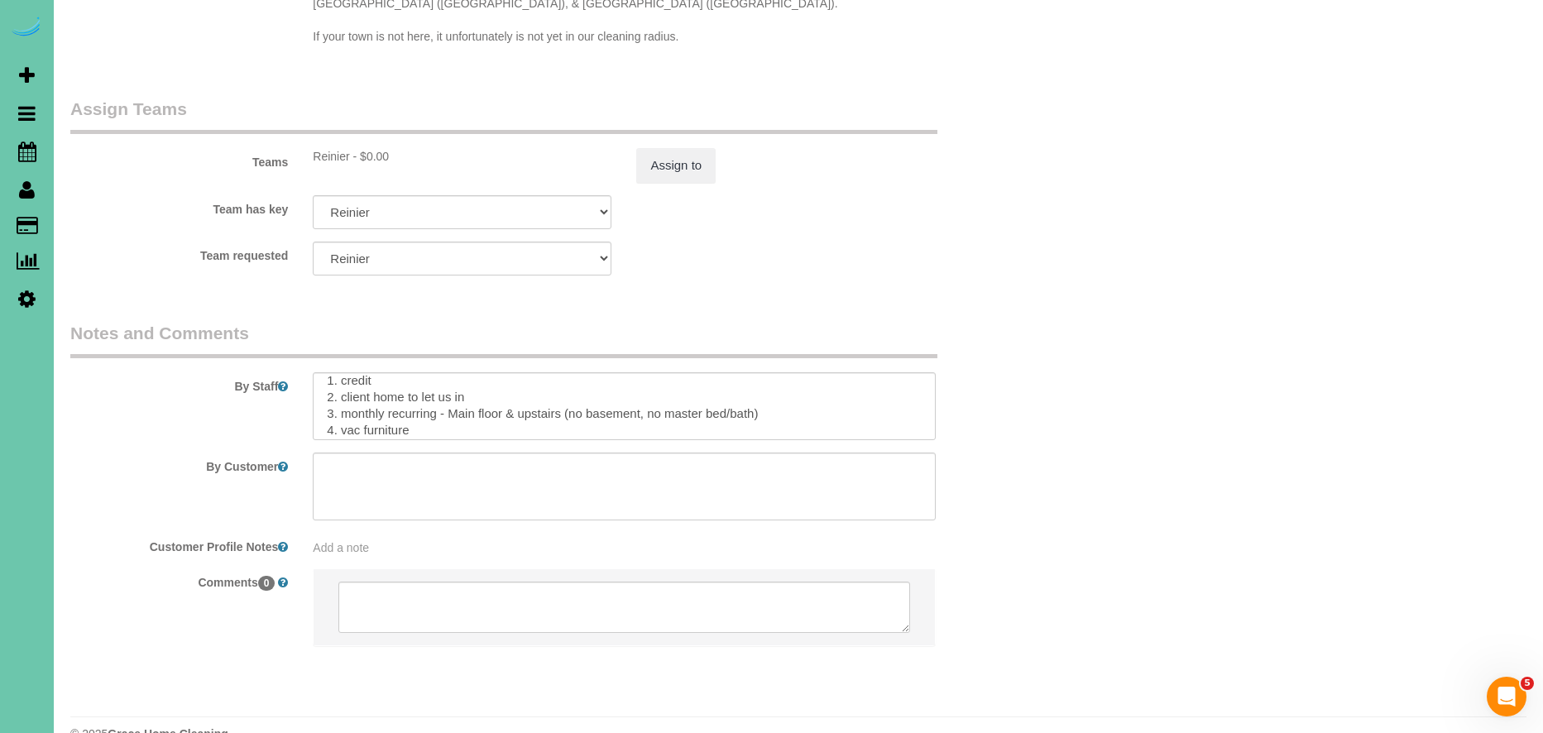
scroll to position [6, 0]
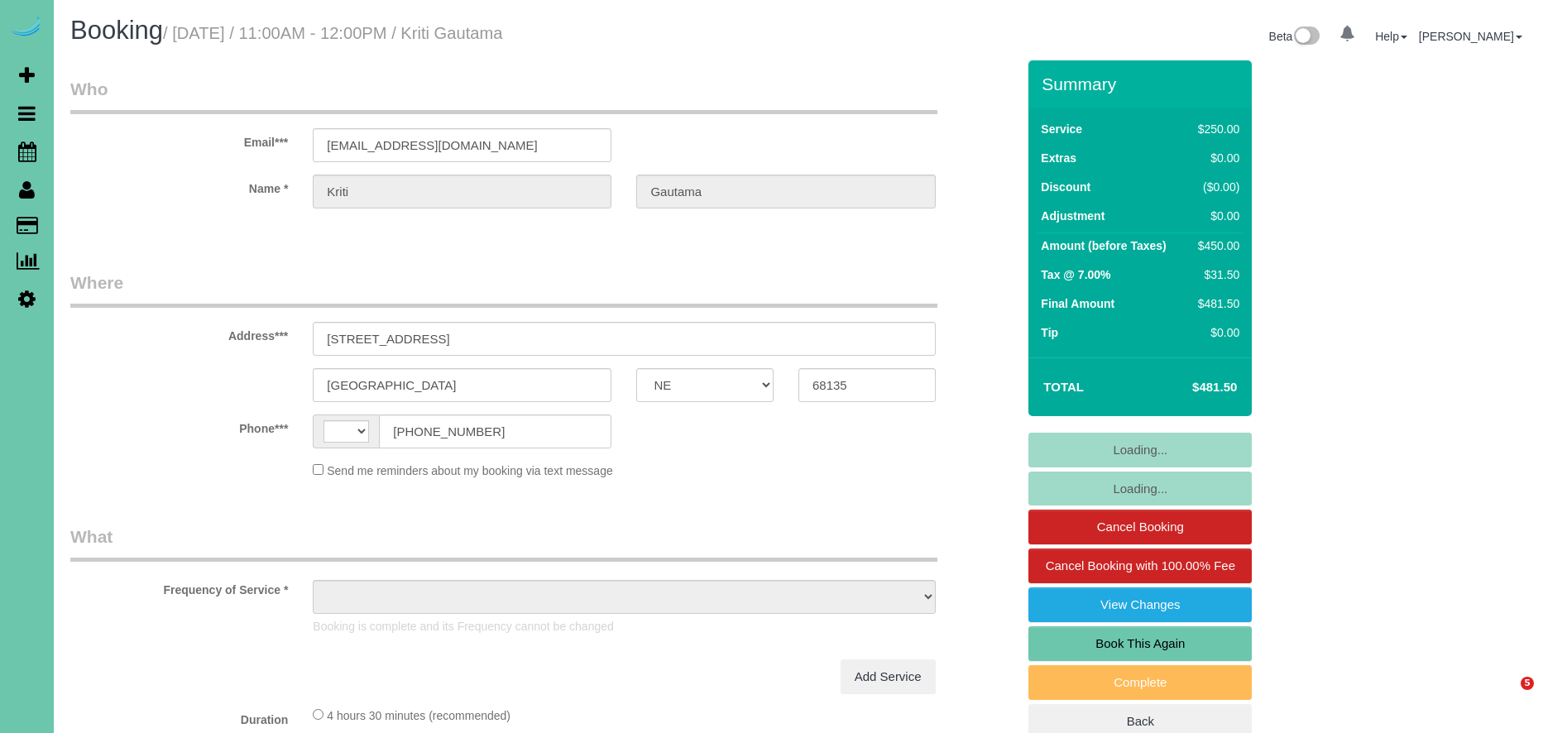
select select "NE"
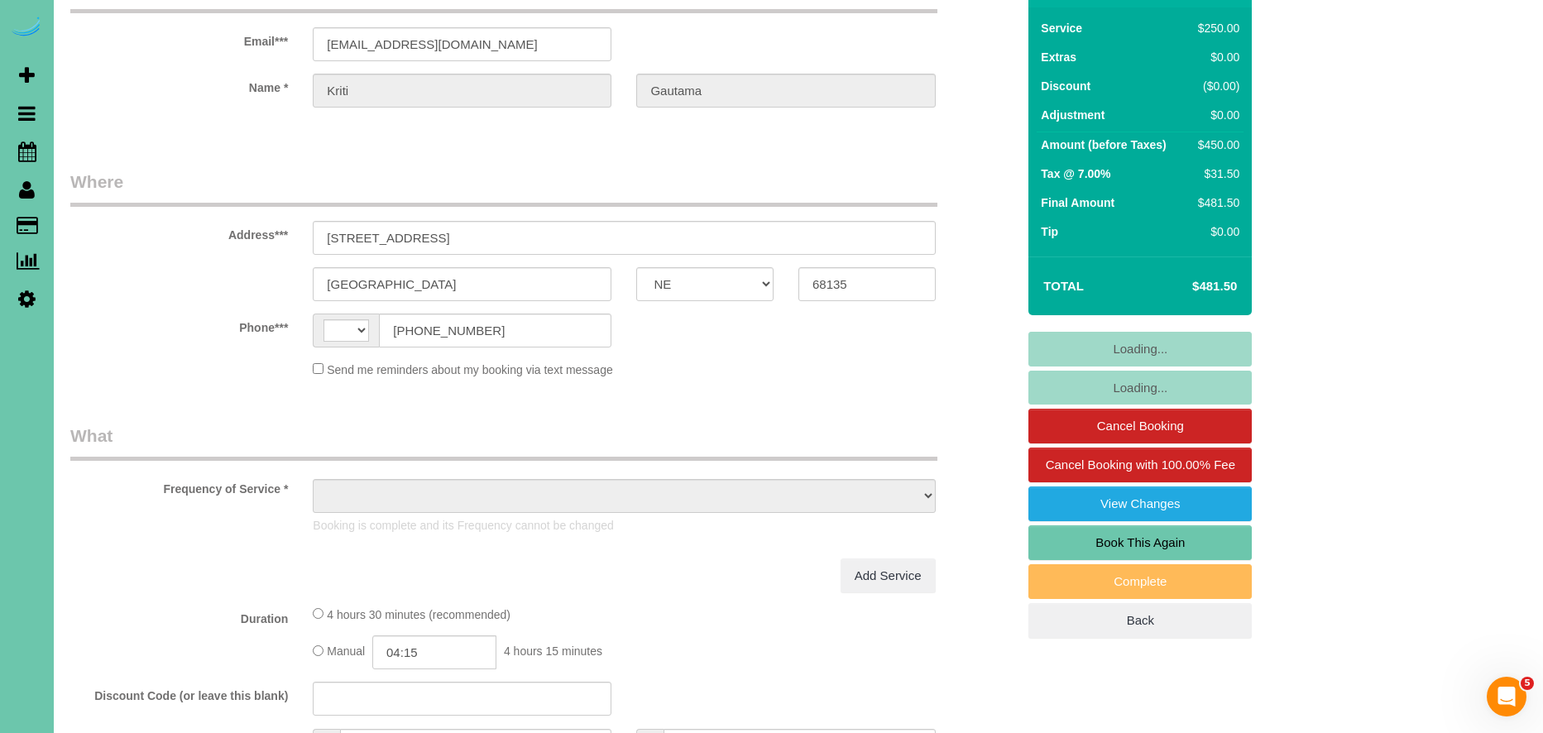
select select "string:[GEOGRAPHIC_DATA]"
select select "string:fspay-319458e4-6367-4e3d-b9f7-882f591fd9a0"
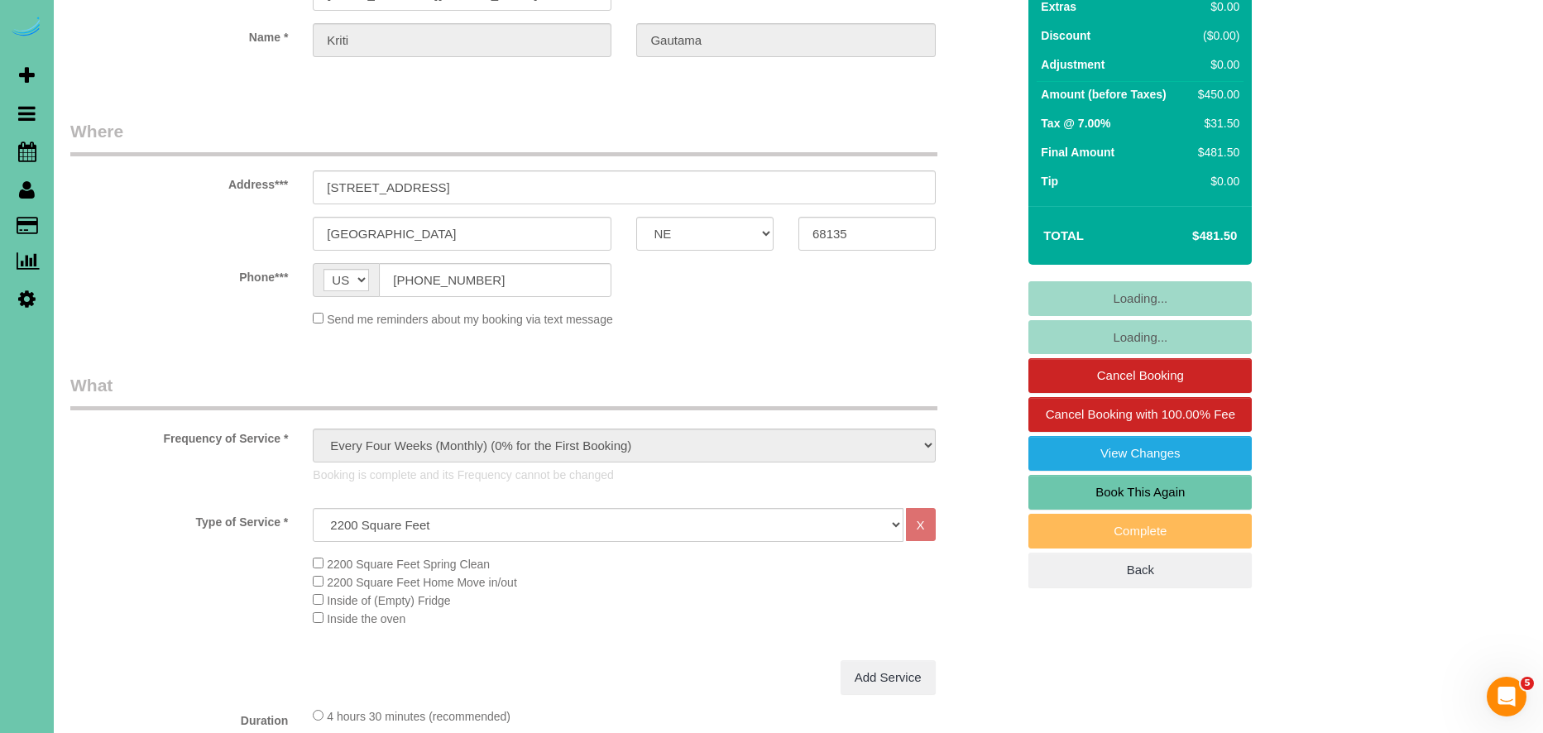
select select "object:945"
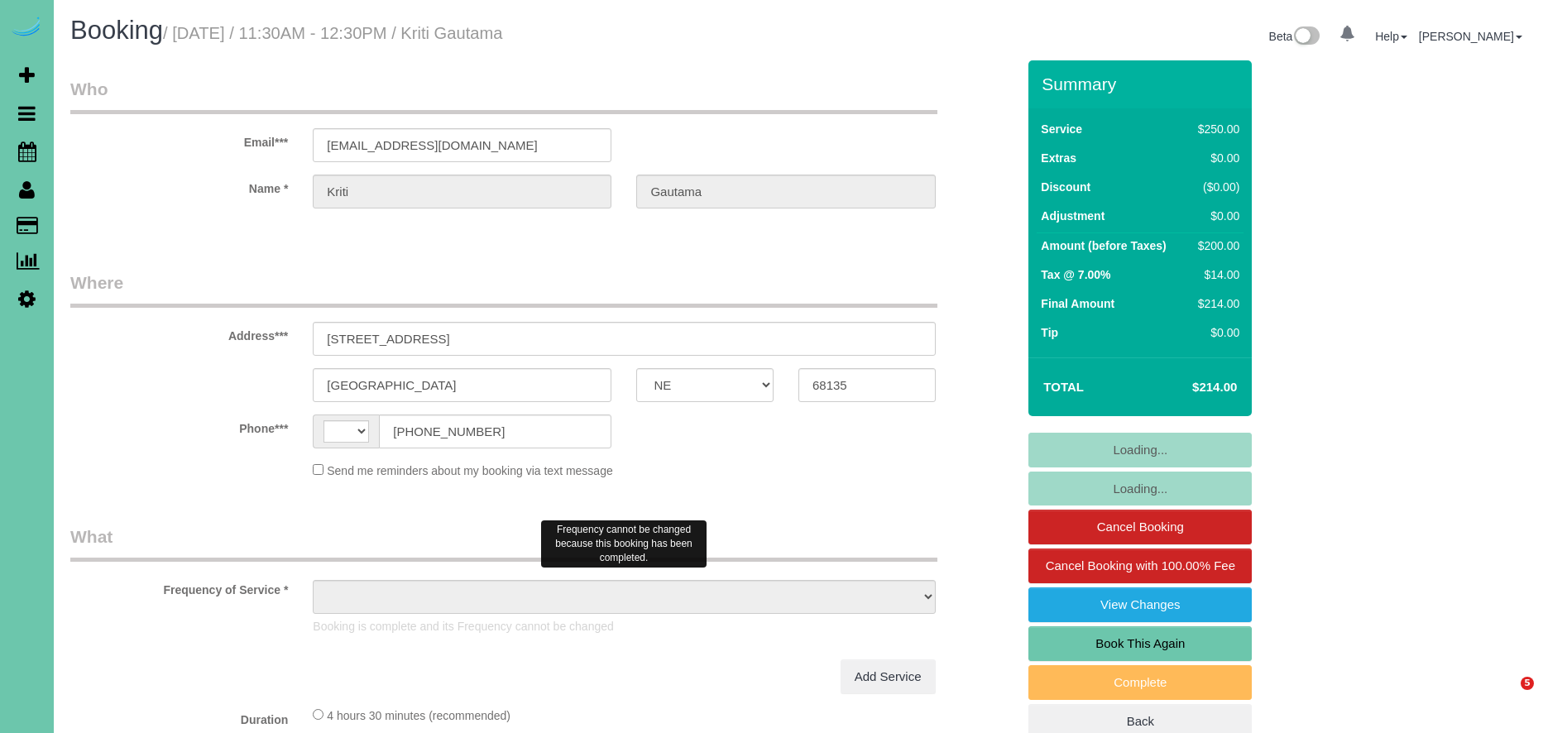
select select "NE"
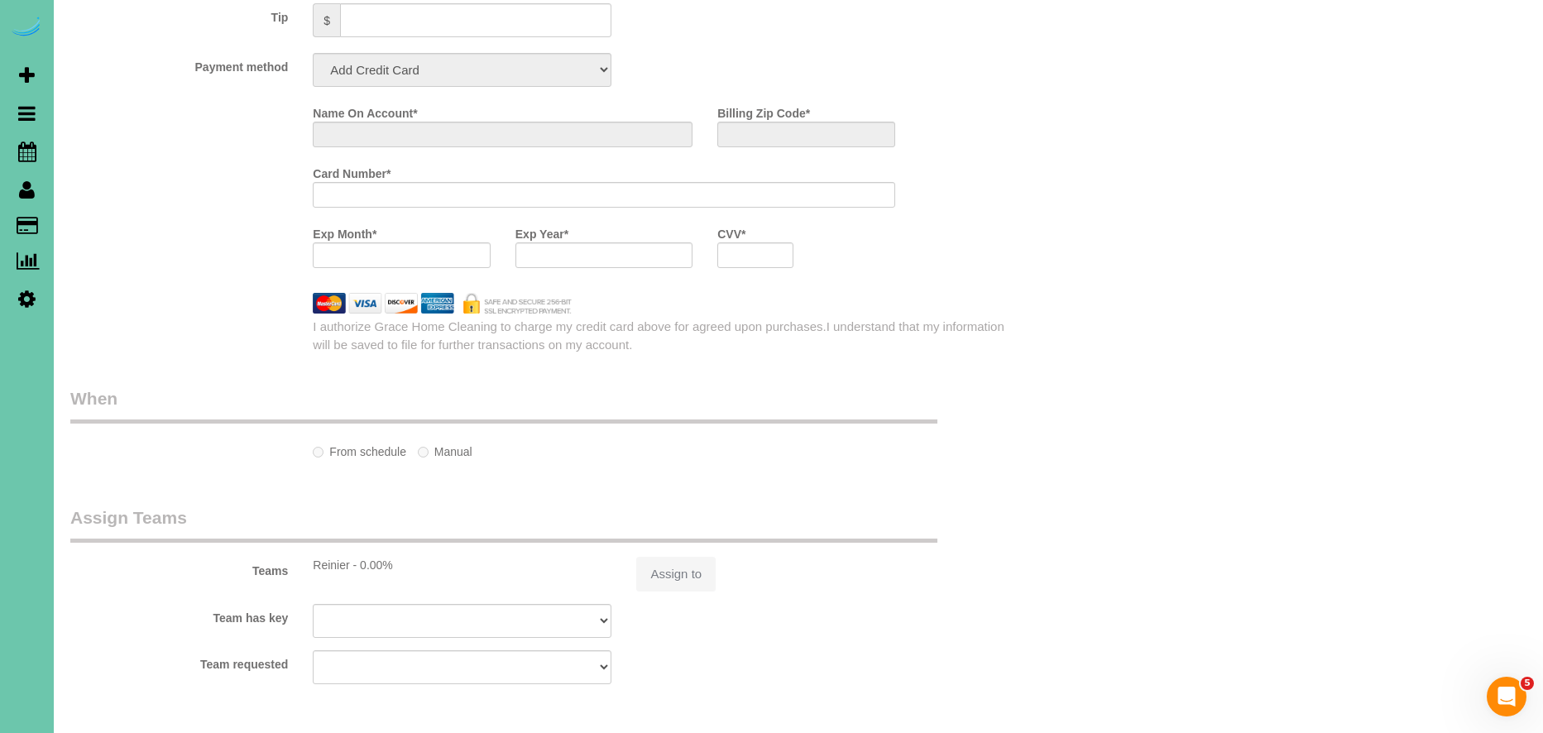
select select "string:[GEOGRAPHIC_DATA]"
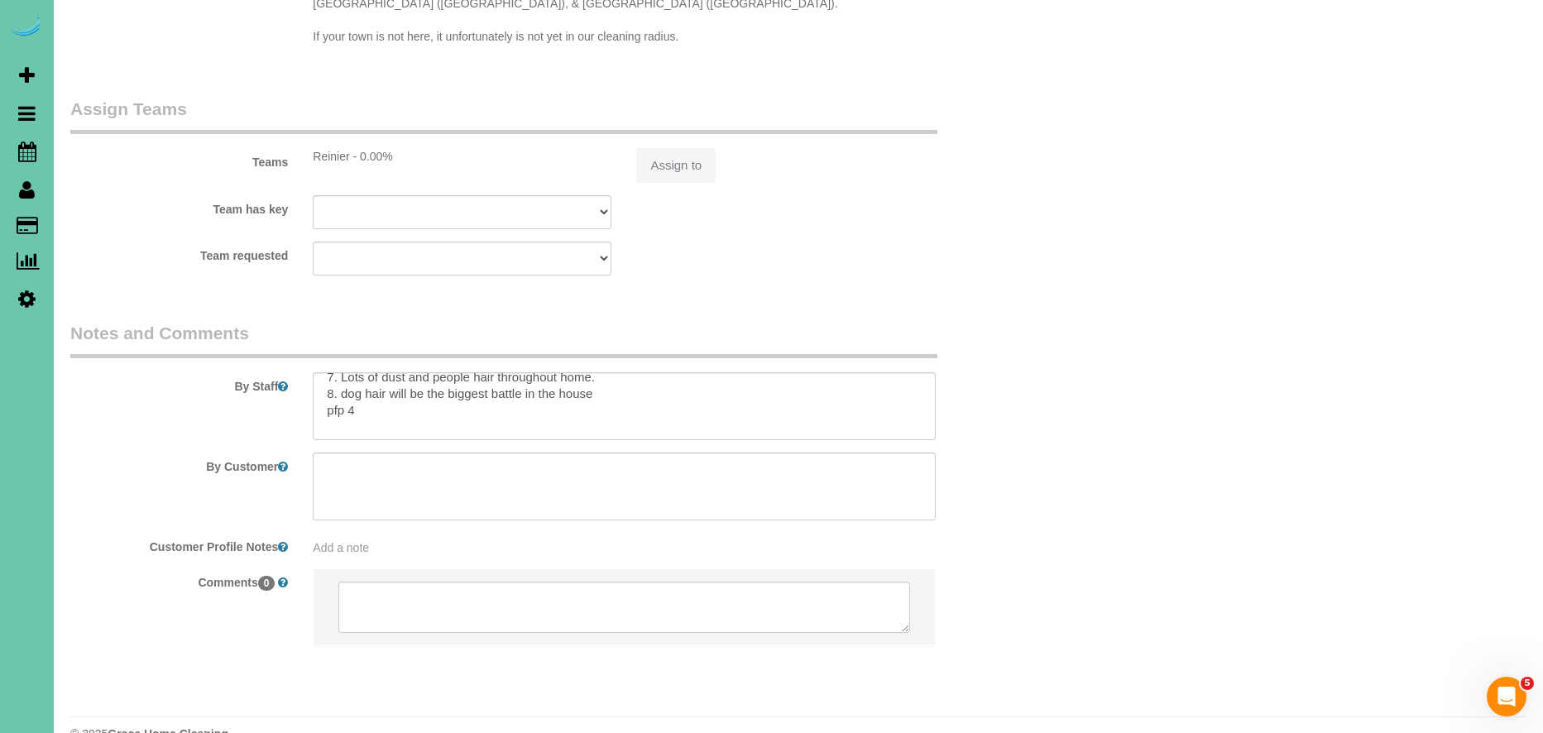
scroll to position [117, 0]
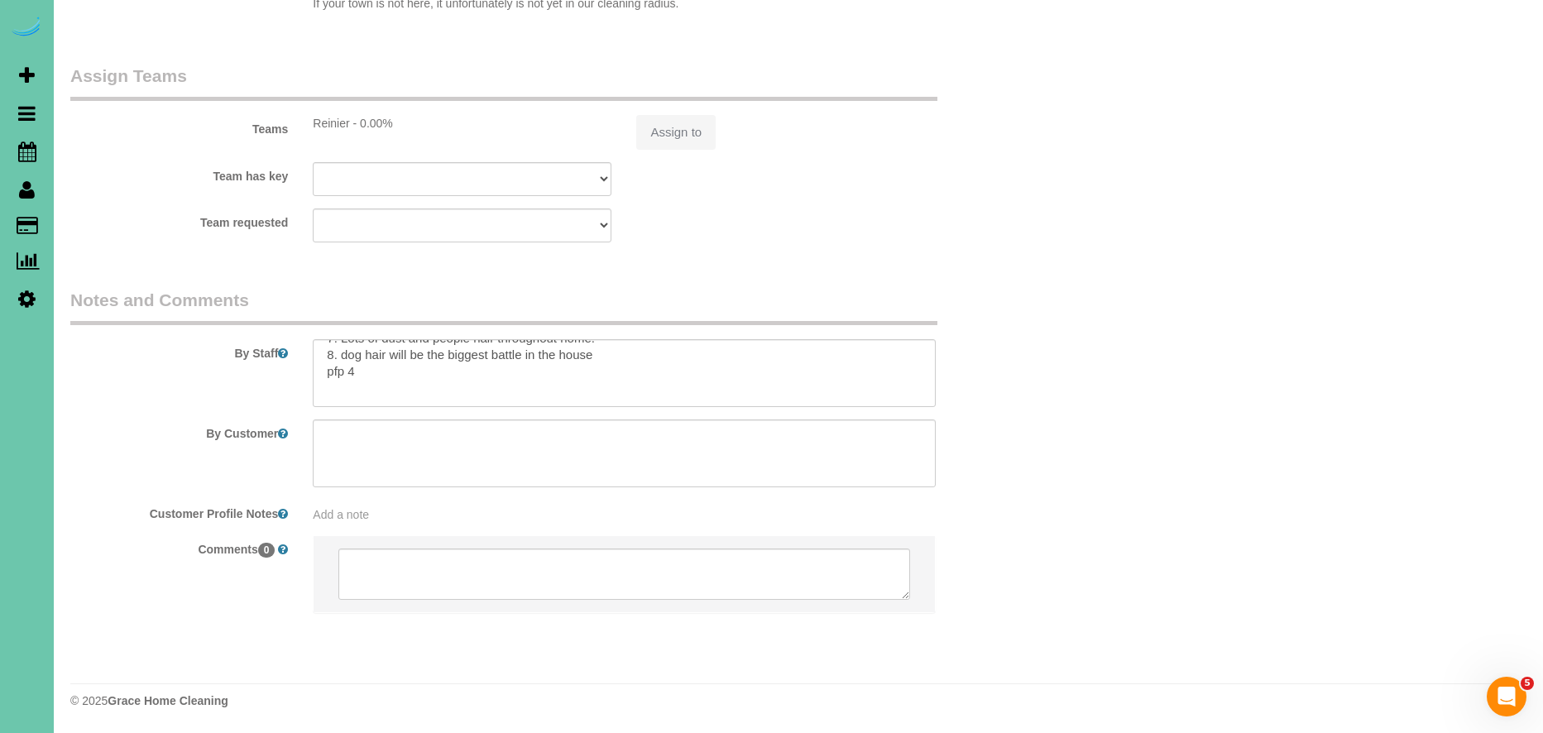
select select "object:922"
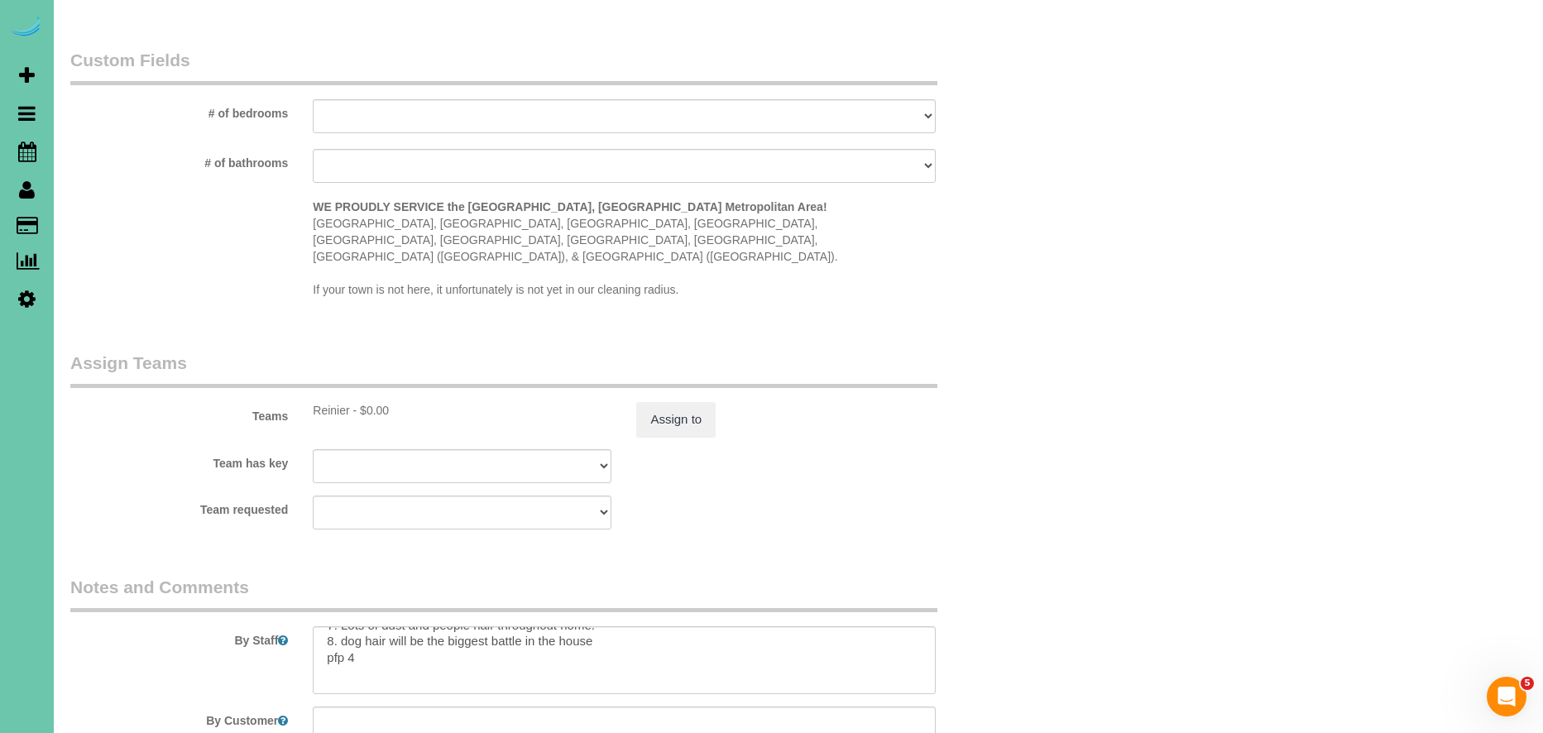
select select "string:fspay-319458e4-6367-4e3d-b9f7-882f591fd9a0"
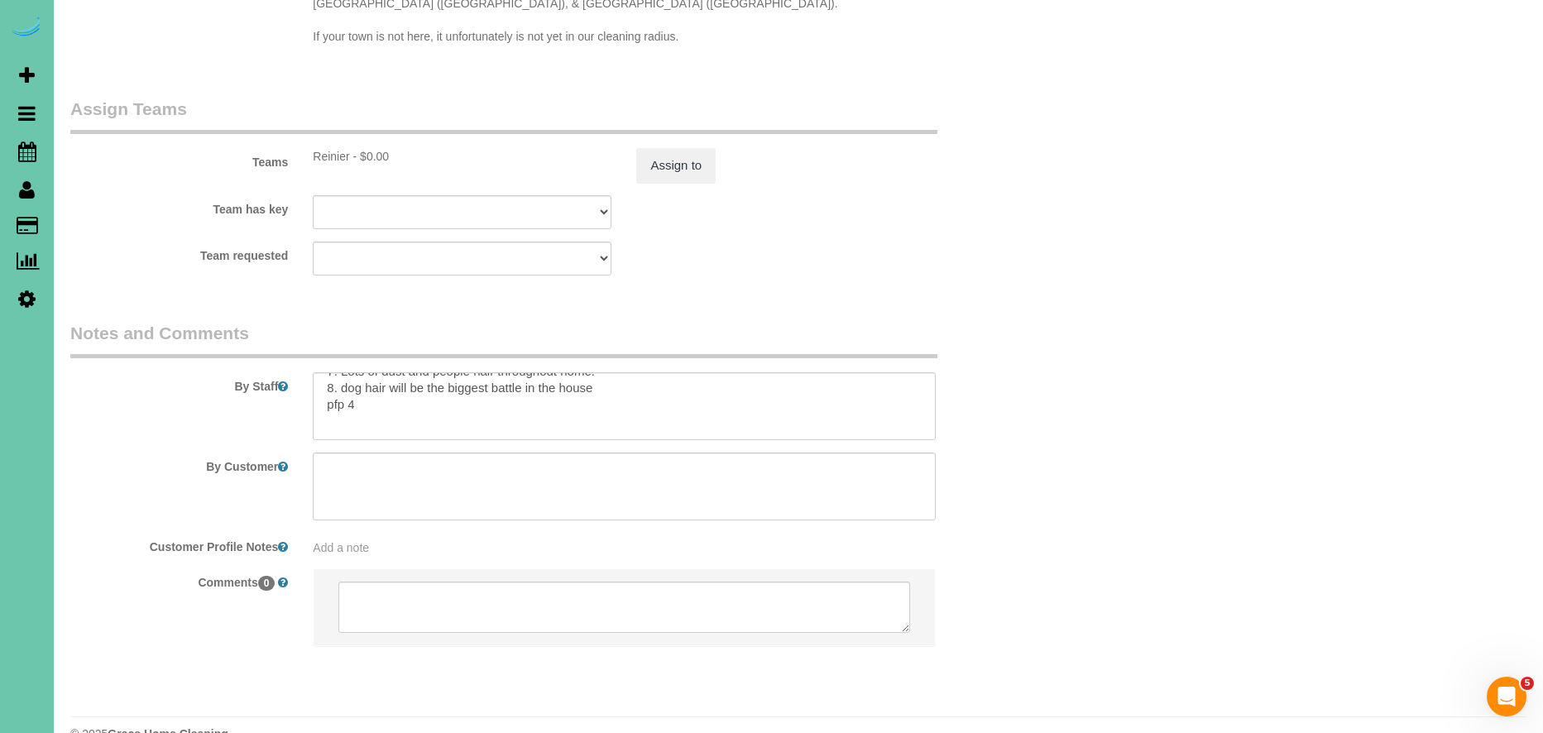
scroll to position [1823, 0]
select select "object:945"
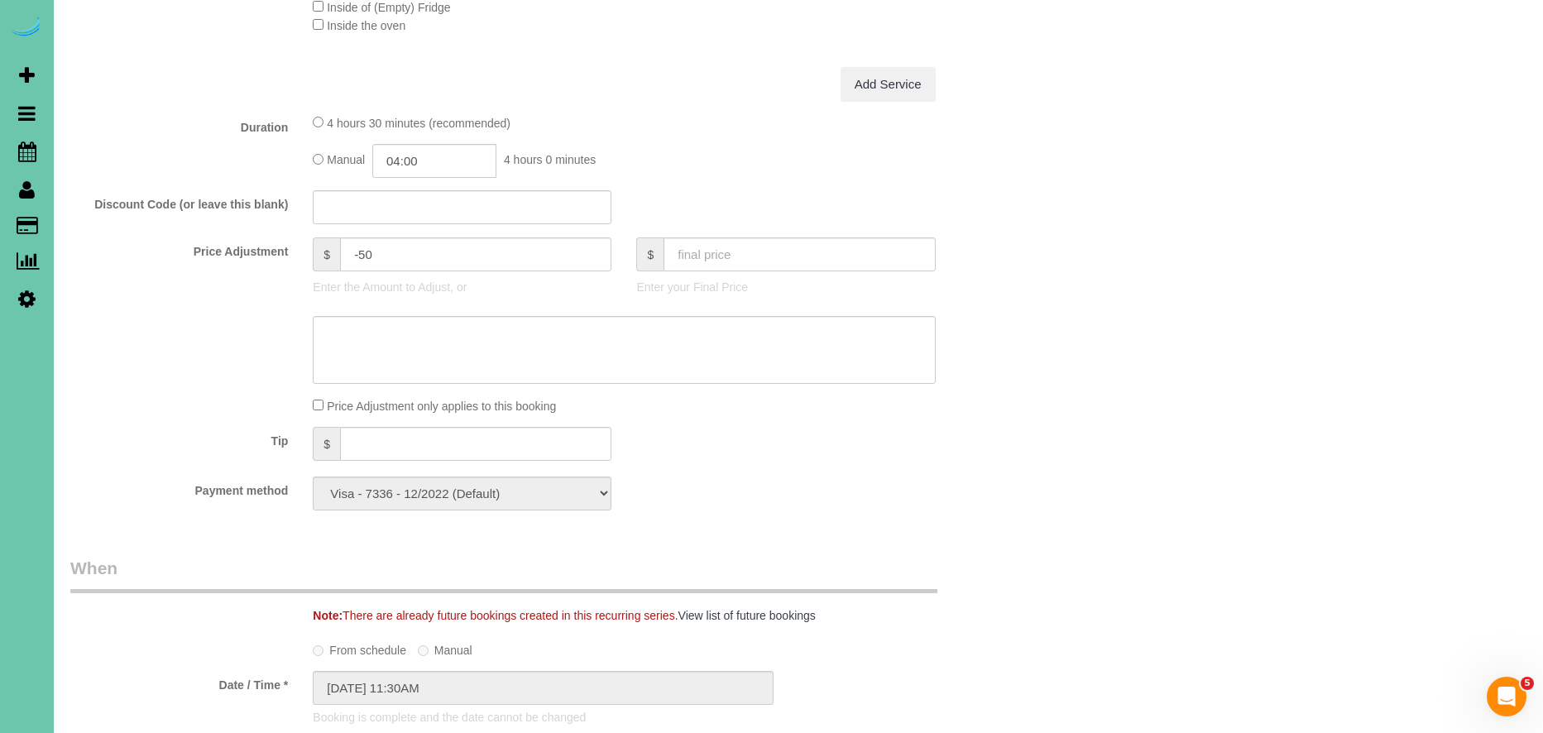
scroll to position [0, 0]
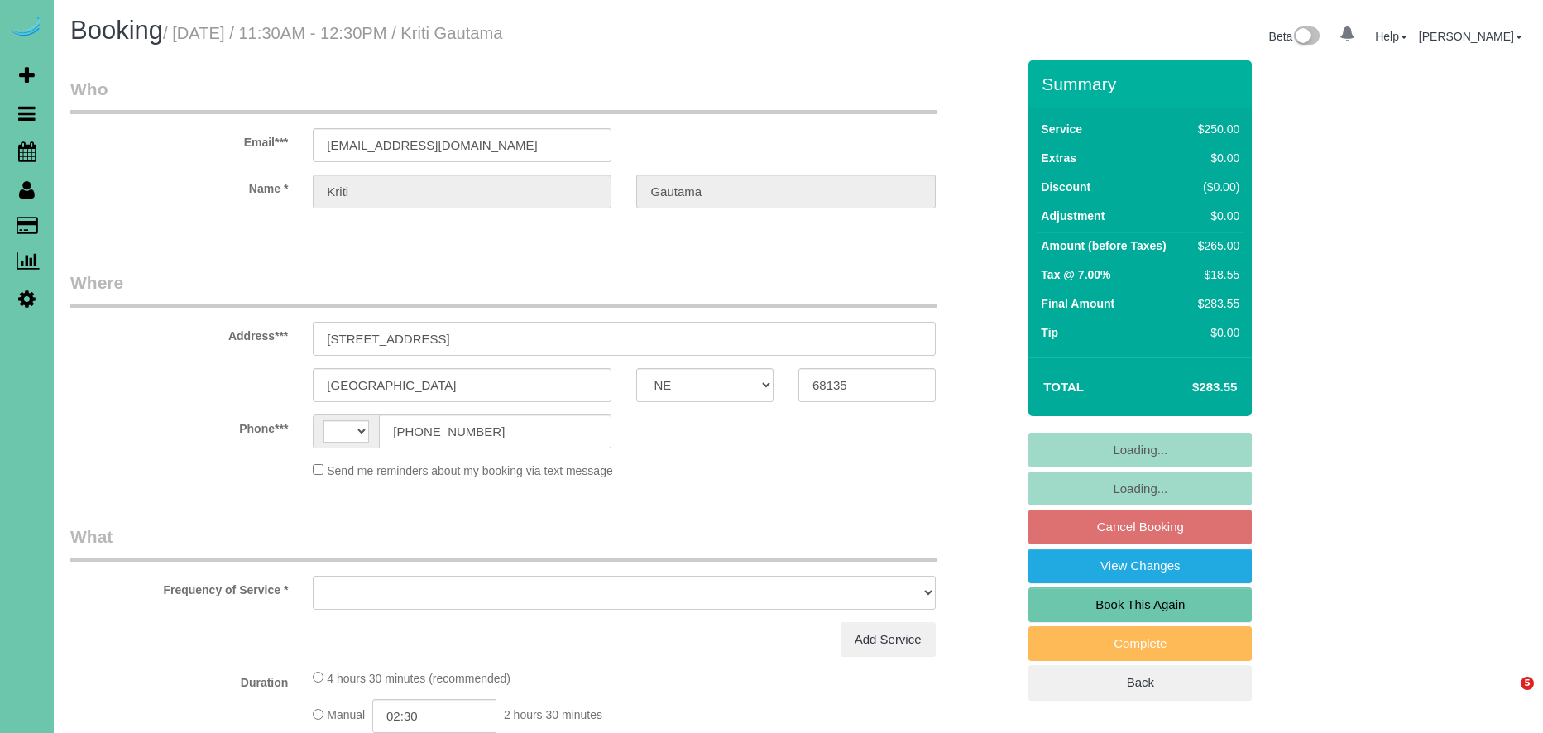
select select "NE"
select select "object:401"
select select "string:fspay-319458e4-6367-4e3d-b9f7-882f591fd9a0"
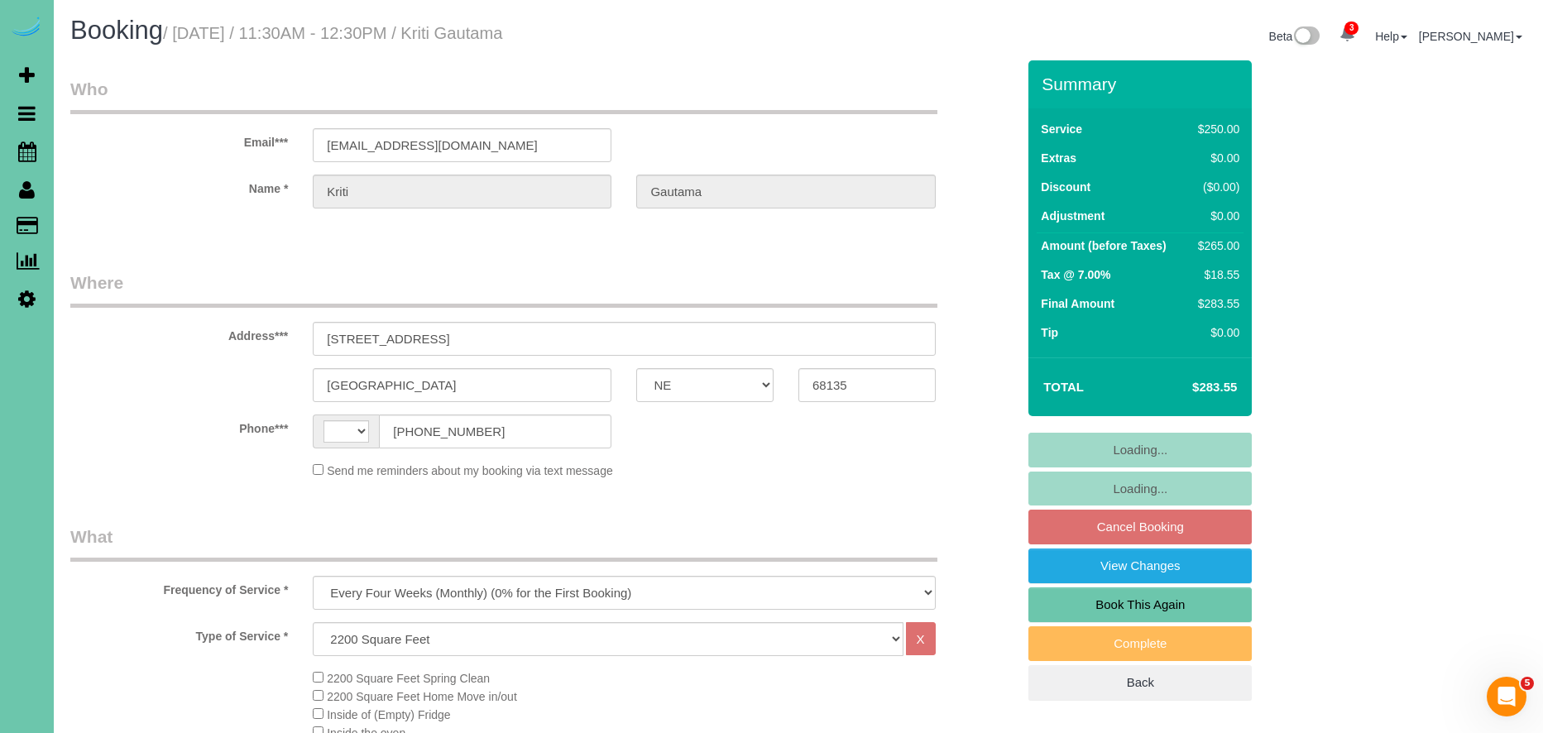
select select "string:[GEOGRAPHIC_DATA]"
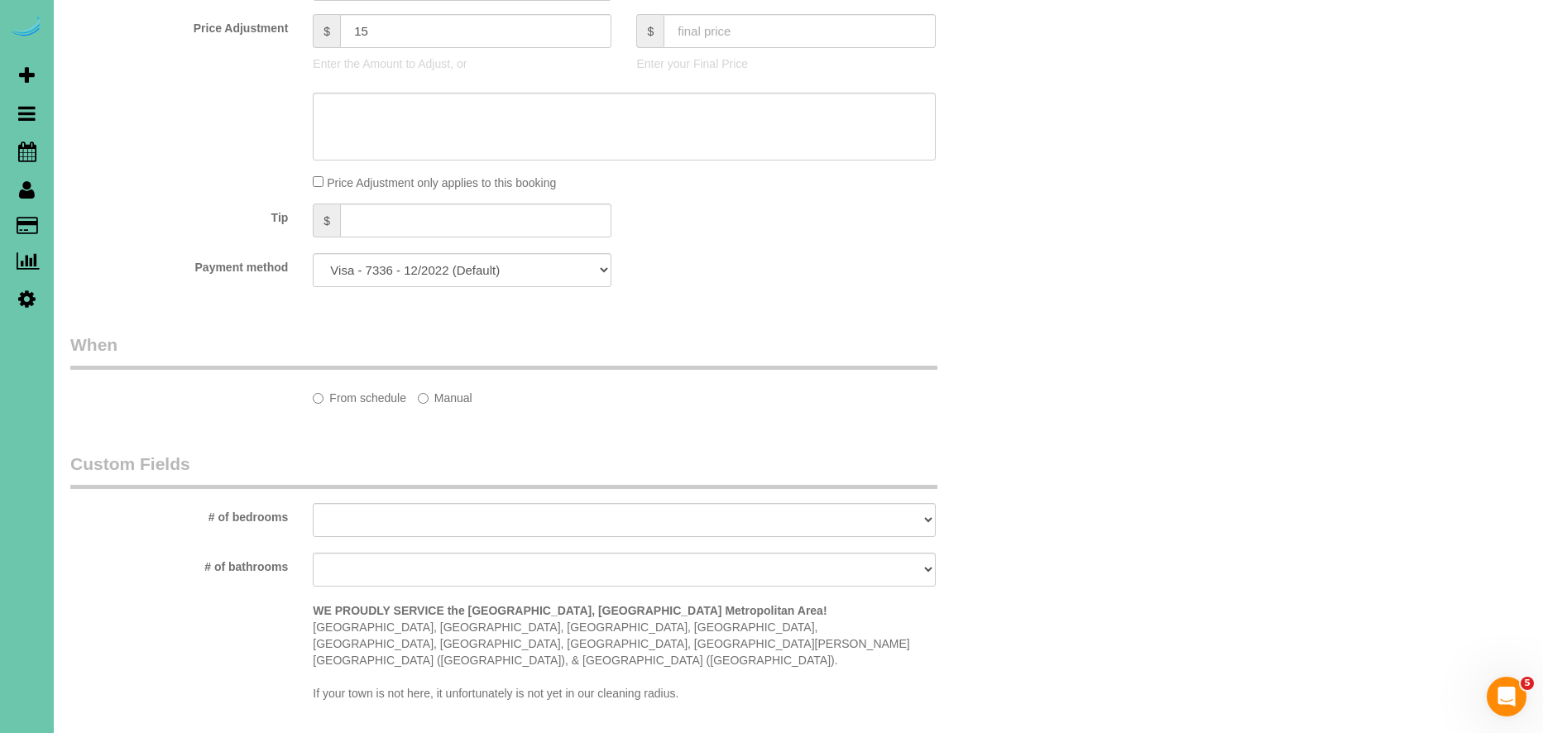
select select "object:920"
